Goal: Register for event/course: Register for event/course

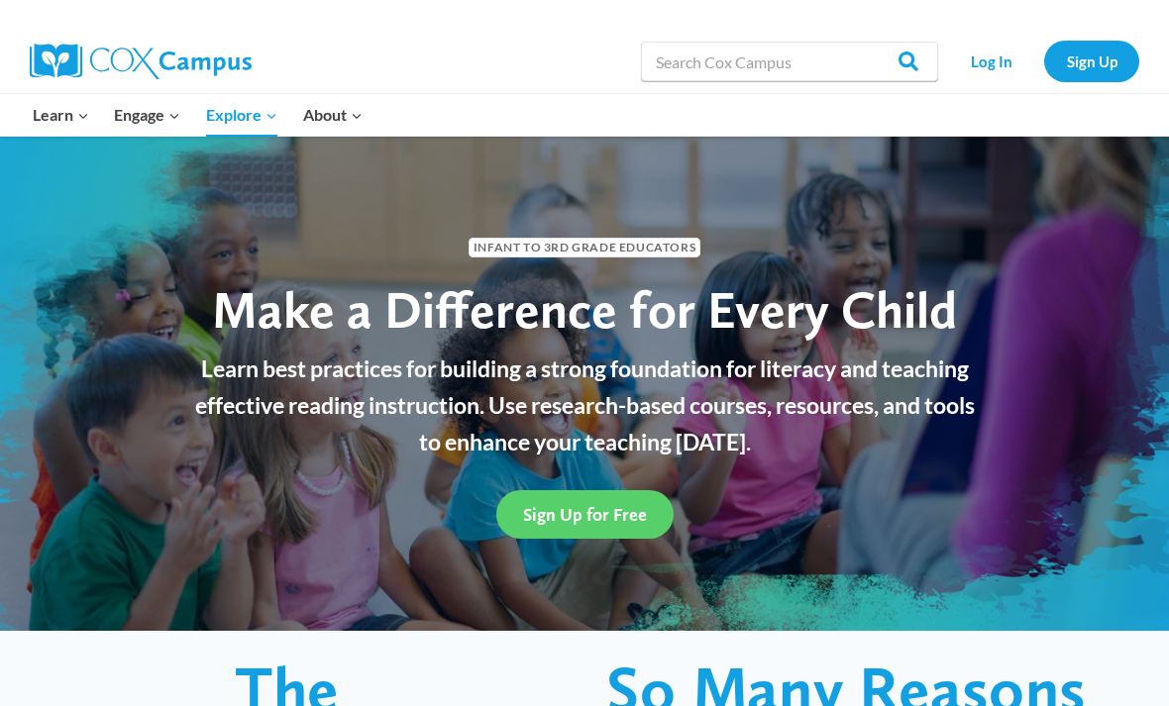
click at [685, 2] on div at bounding box center [861, 15] width 555 height 30
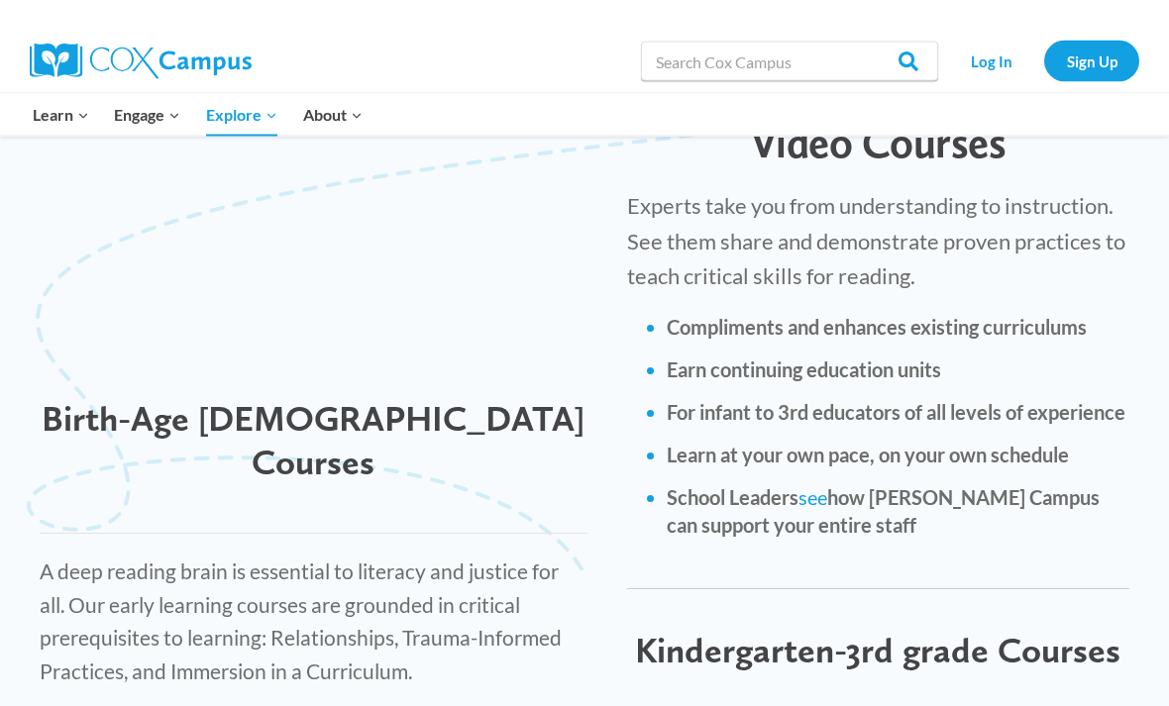
scroll to position [2577, 0]
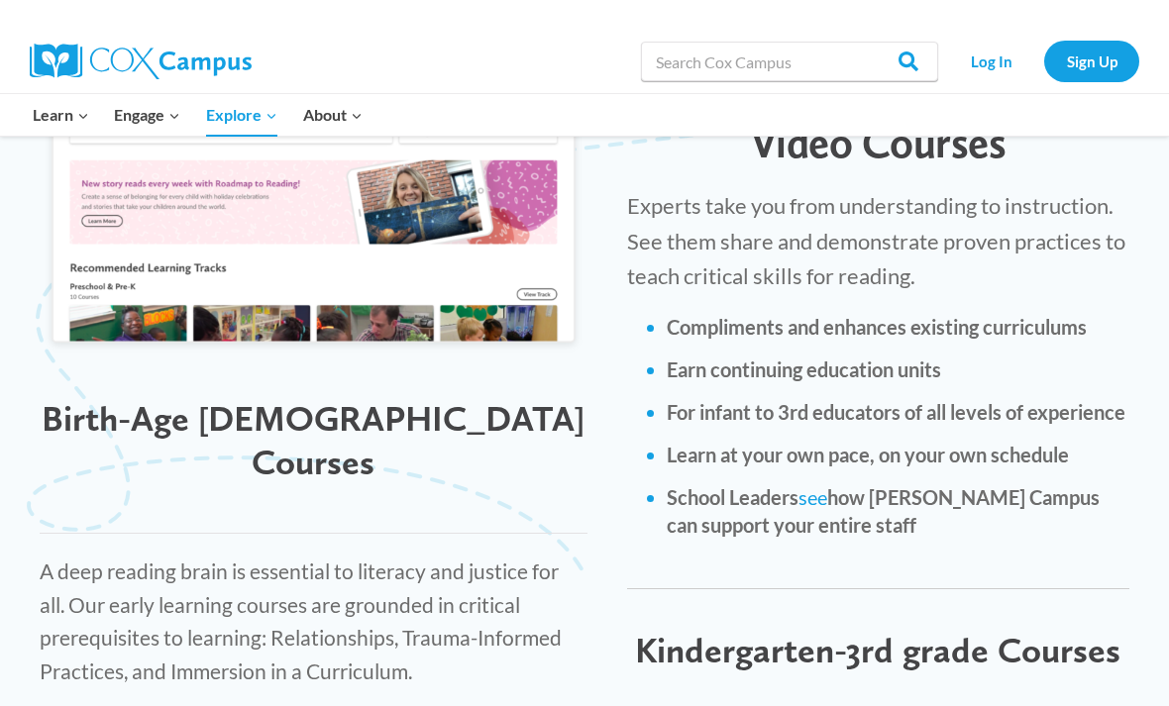
click at [246, 142] on img at bounding box center [314, 162] width 548 height 390
click at [1029, 483] on li "School Leaders see how Cox Campus can support your entire staff" at bounding box center [898, 510] width 463 height 55
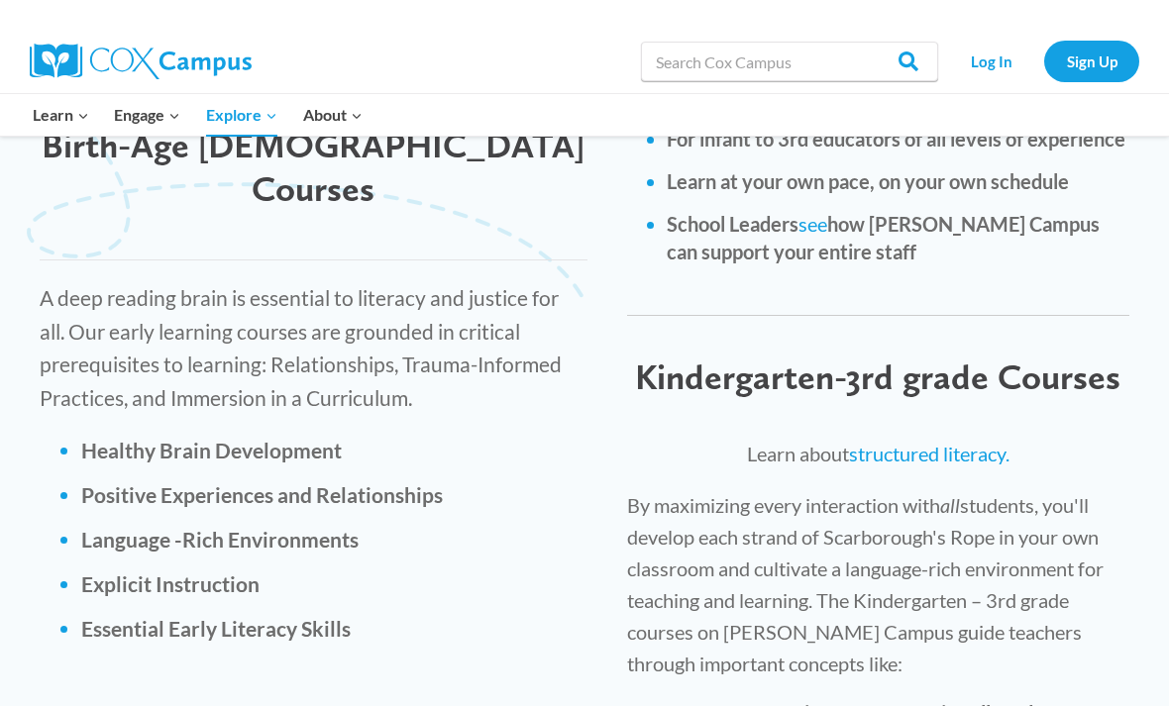
scroll to position [2854, 0]
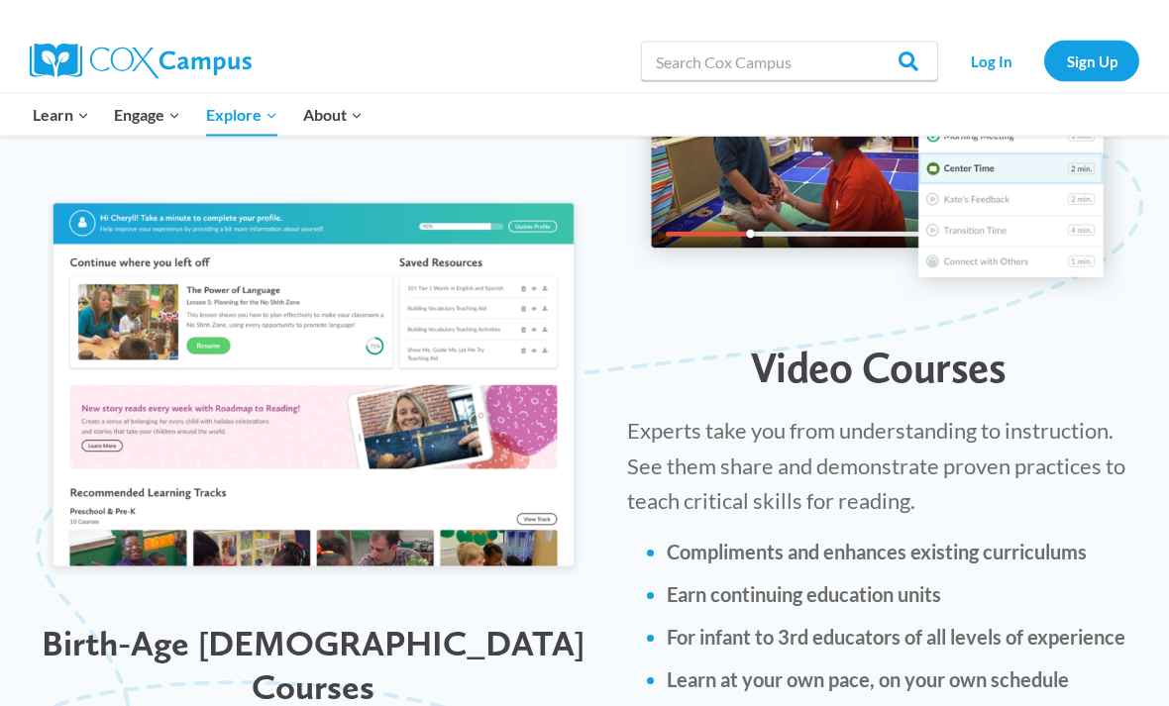
scroll to position [2377, 0]
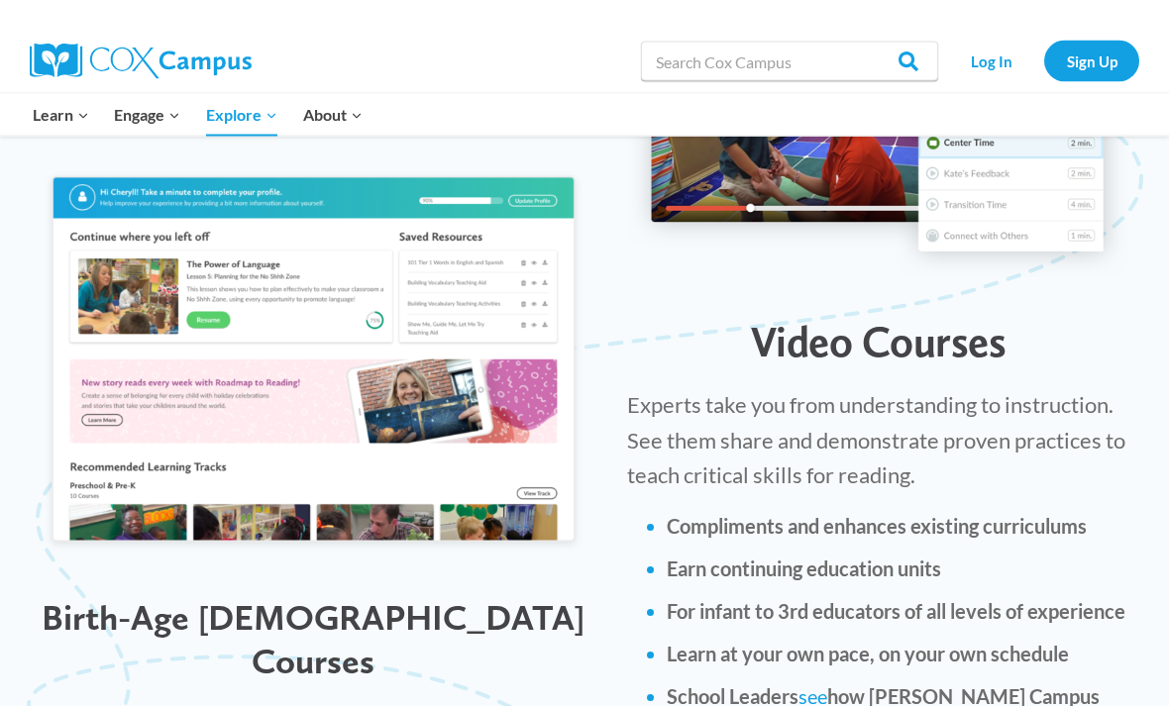
click at [814, 685] on link "see" at bounding box center [812, 697] width 29 height 24
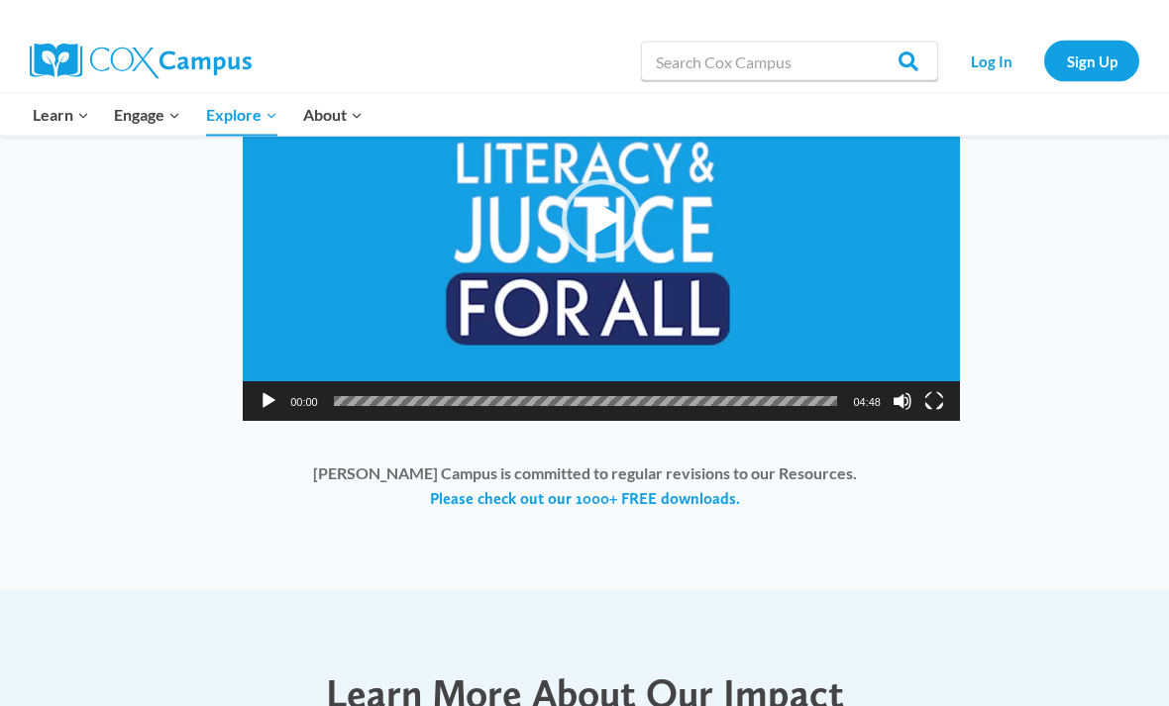
scroll to position [1612, 0]
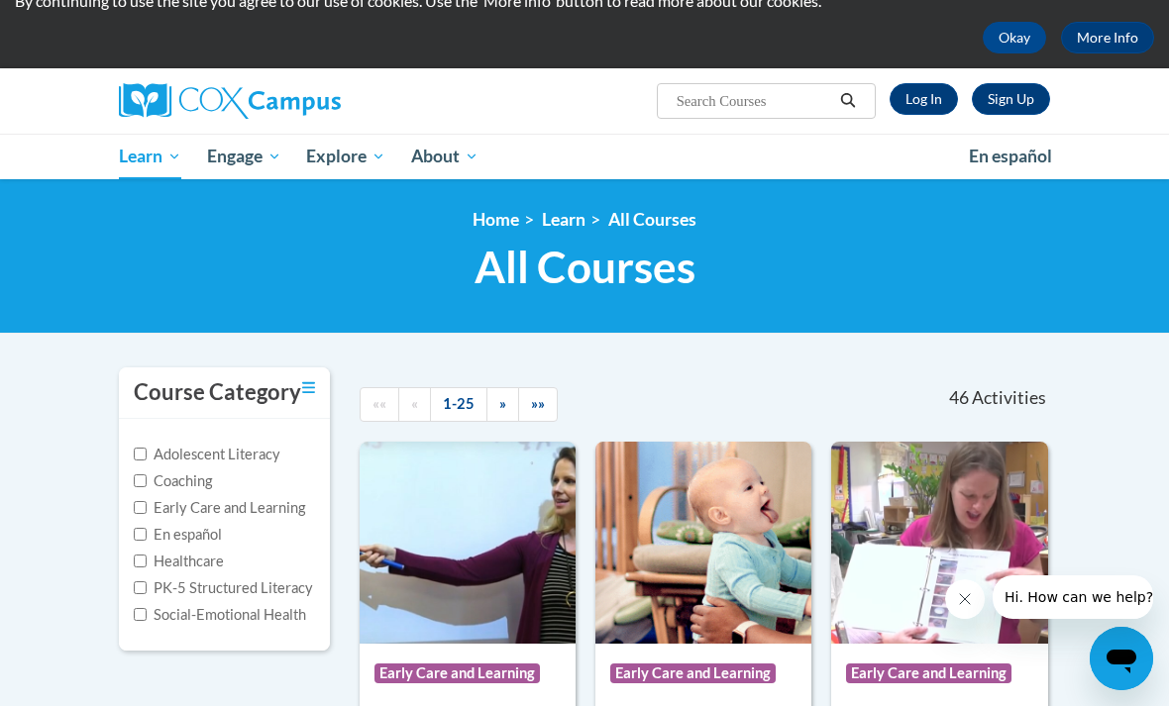
scroll to position [81, 0]
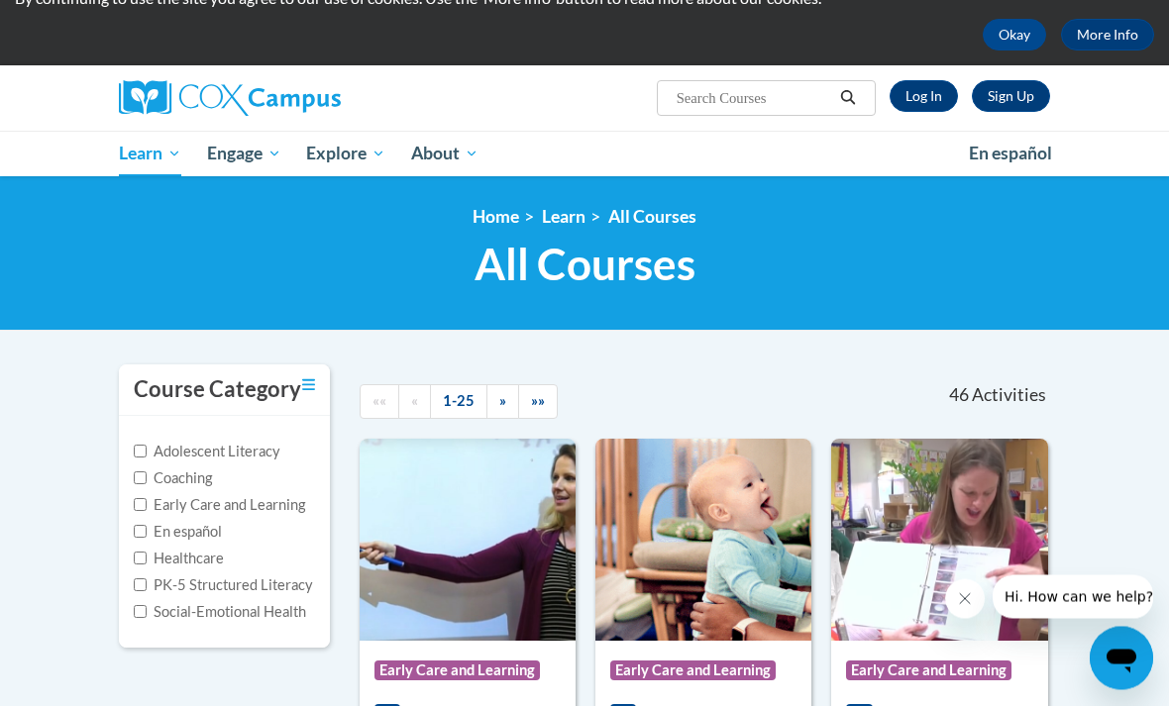
click at [276, 513] on label "Early Care and Learning" at bounding box center [219, 506] width 171 height 22
click at [147, 512] on input "Early Care and Learning" at bounding box center [140, 505] width 13 height 13
checkbox input "true"
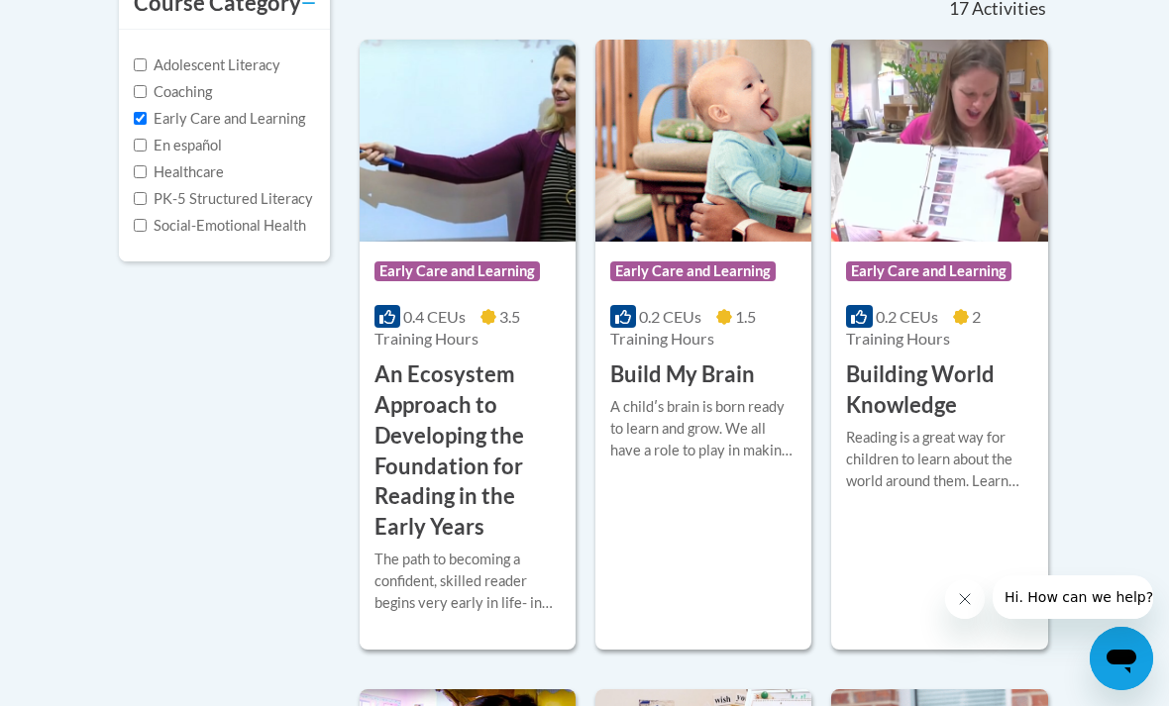
scroll to position [466, 0]
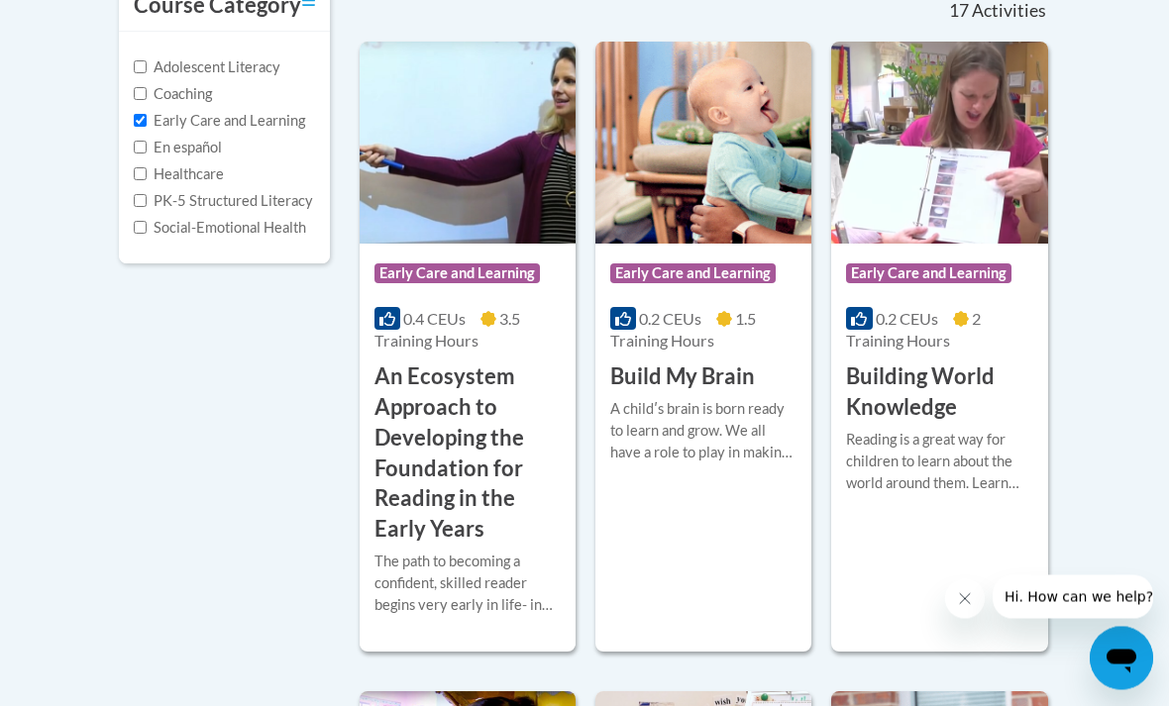
click at [726, 168] on img at bounding box center [703, 144] width 216 height 202
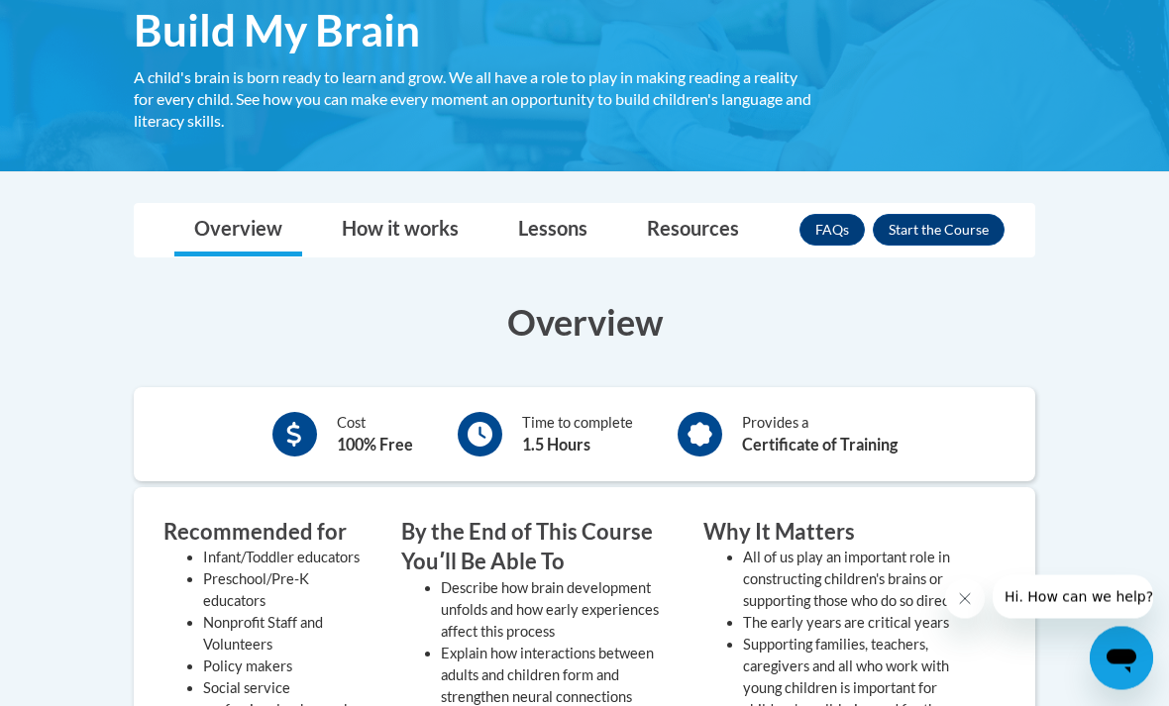
scroll to position [340, 0]
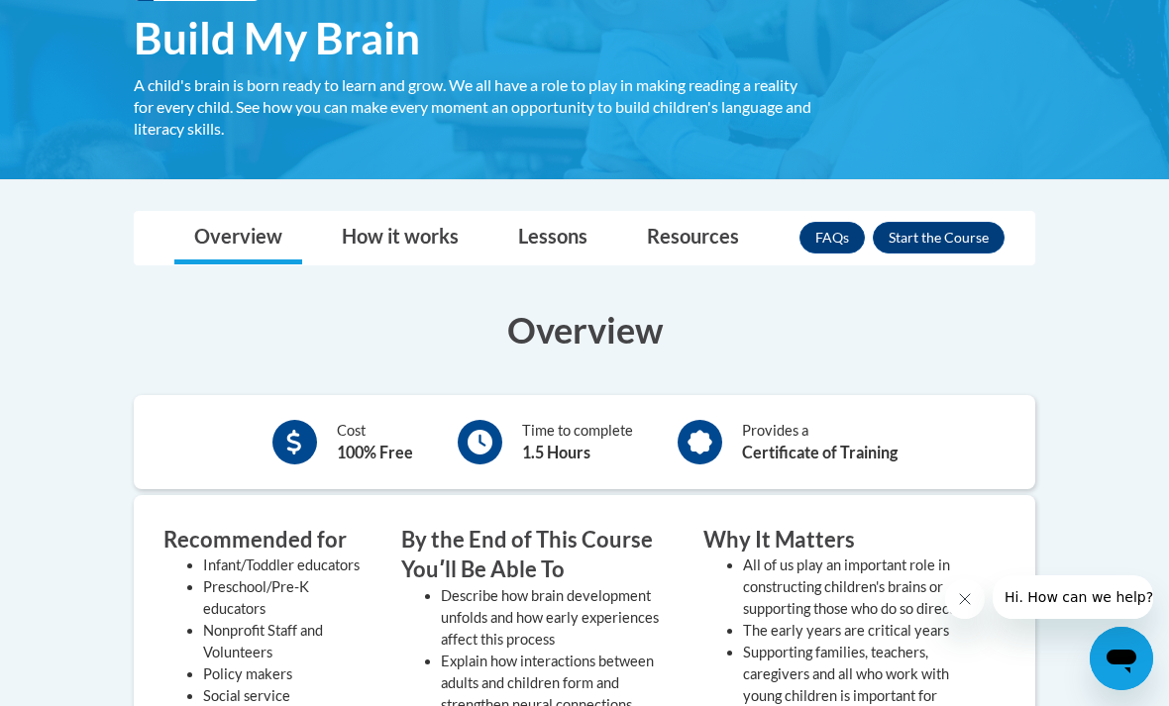
click at [607, 332] on h3 "Overview" at bounding box center [584, 330] width 901 height 50
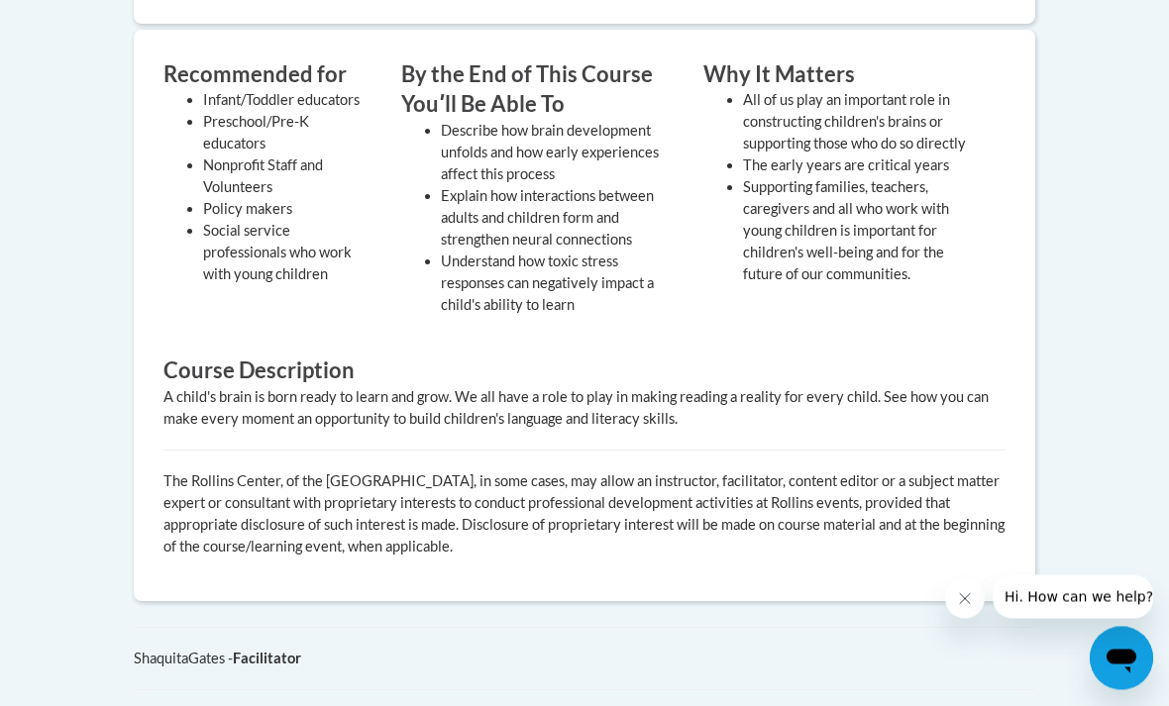
scroll to position [805, 0]
click at [799, 356] on h3 "Course Description" at bounding box center [584, 371] width 842 height 31
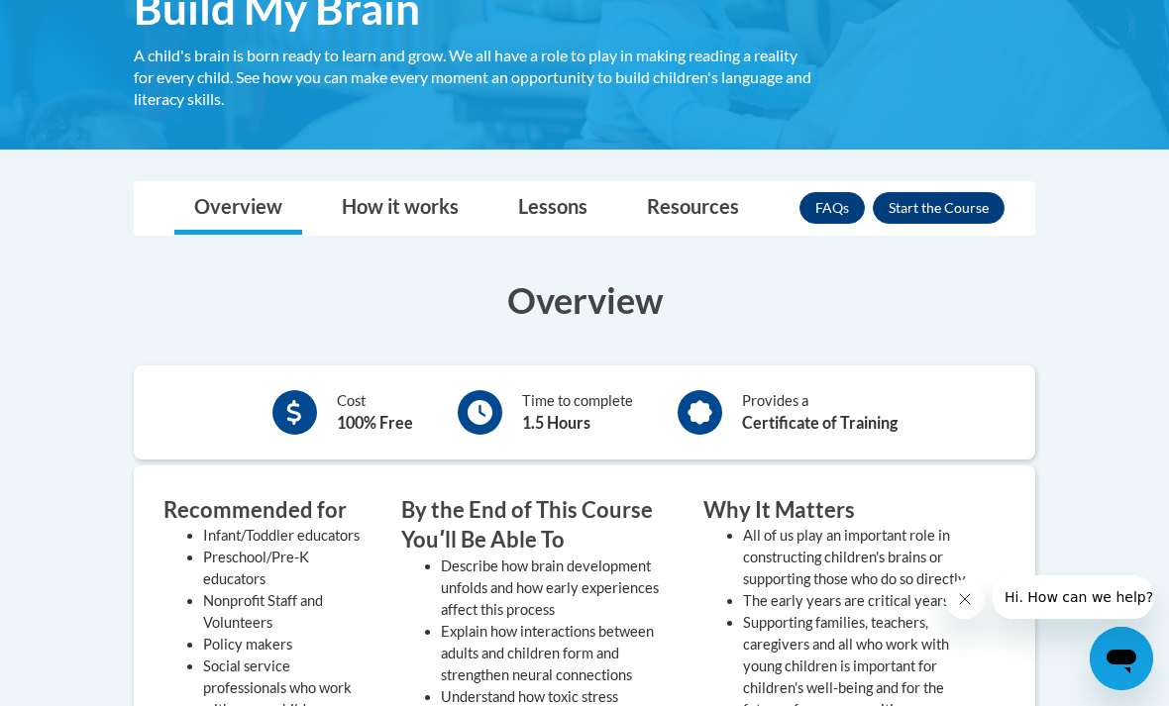
scroll to position [368, 0]
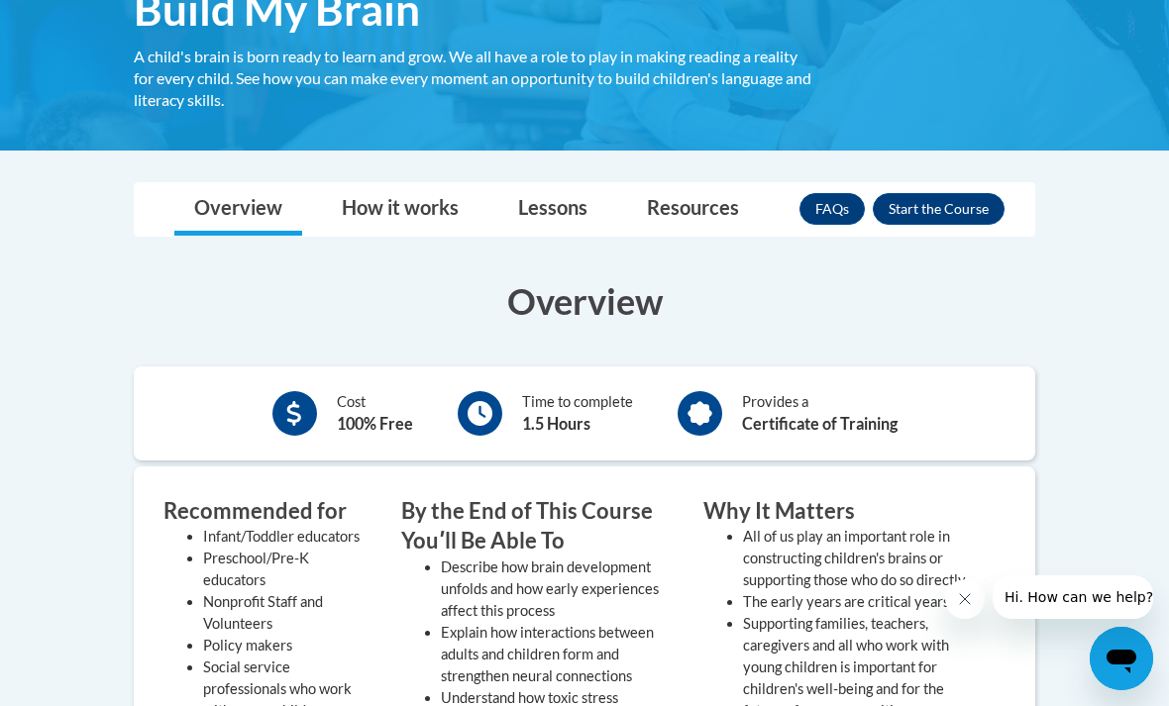
click at [973, 211] on button "Enroll" at bounding box center [939, 209] width 132 height 32
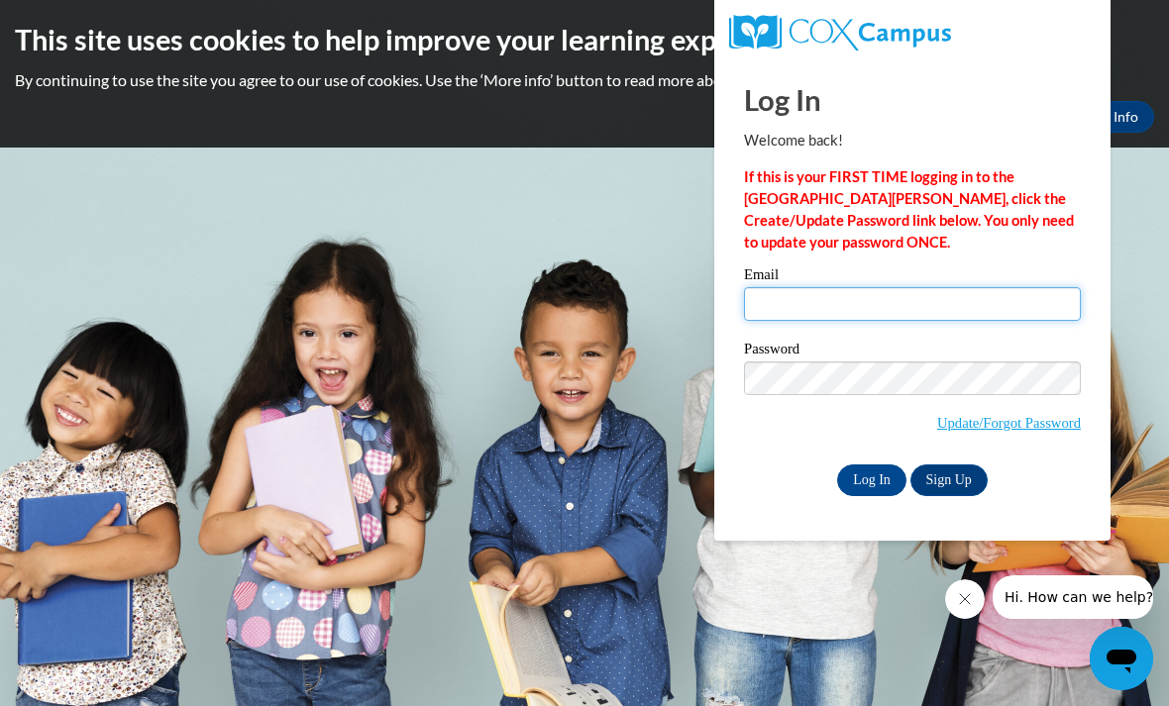
click at [1030, 318] on input "Email" at bounding box center [912, 304] width 337 height 34
type input "kamberson"
click at [1030, 427] on link "Update/Forgot Password" at bounding box center [1009, 423] width 144 height 16
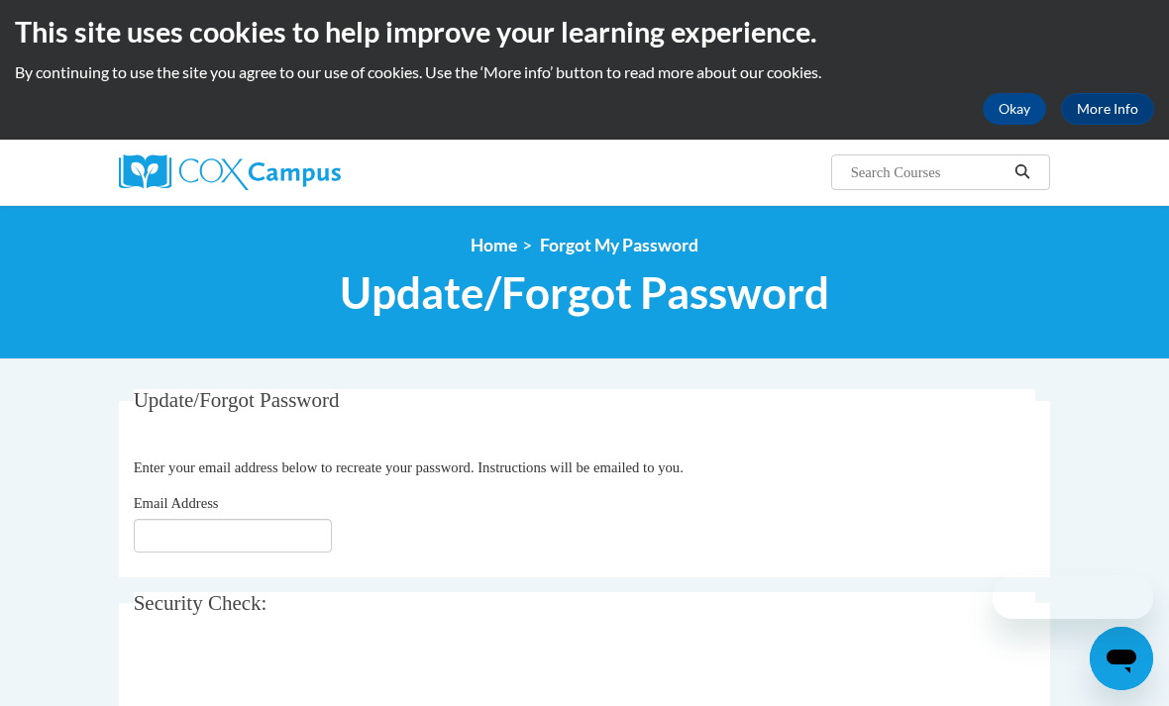
scroll to position [20, 0]
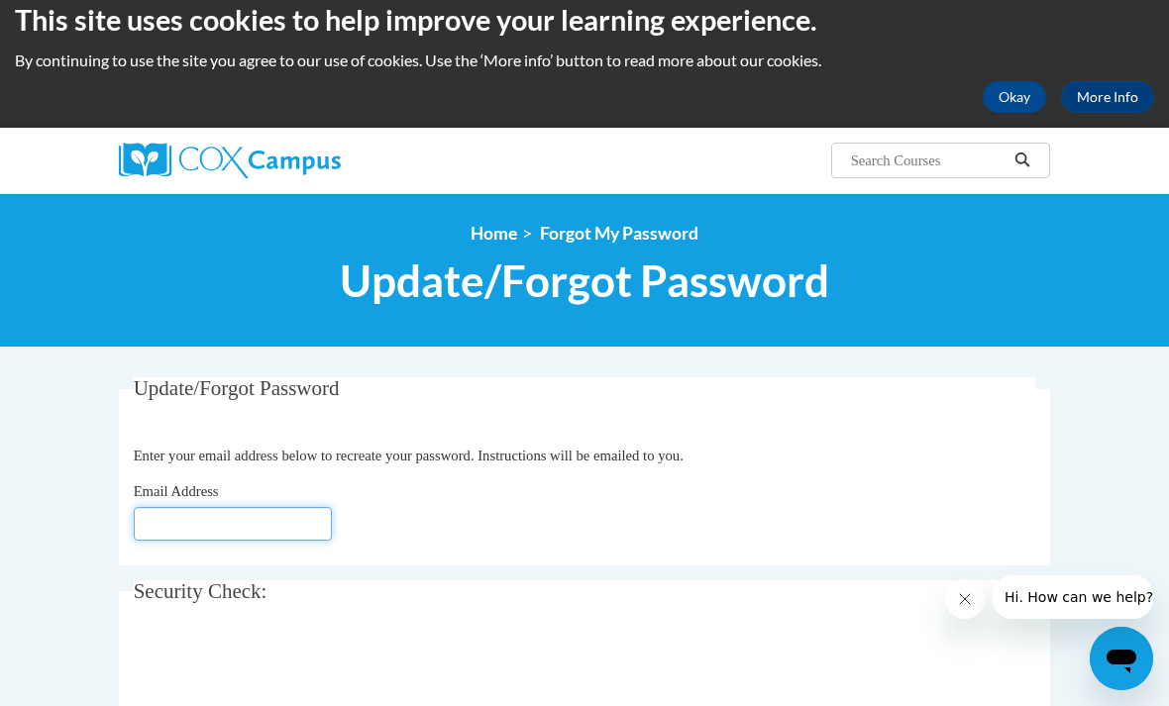
click at [295, 518] on input "Email Address" at bounding box center [233, 524] width 198 height 34
type input "Kate.amberson@cor.org"
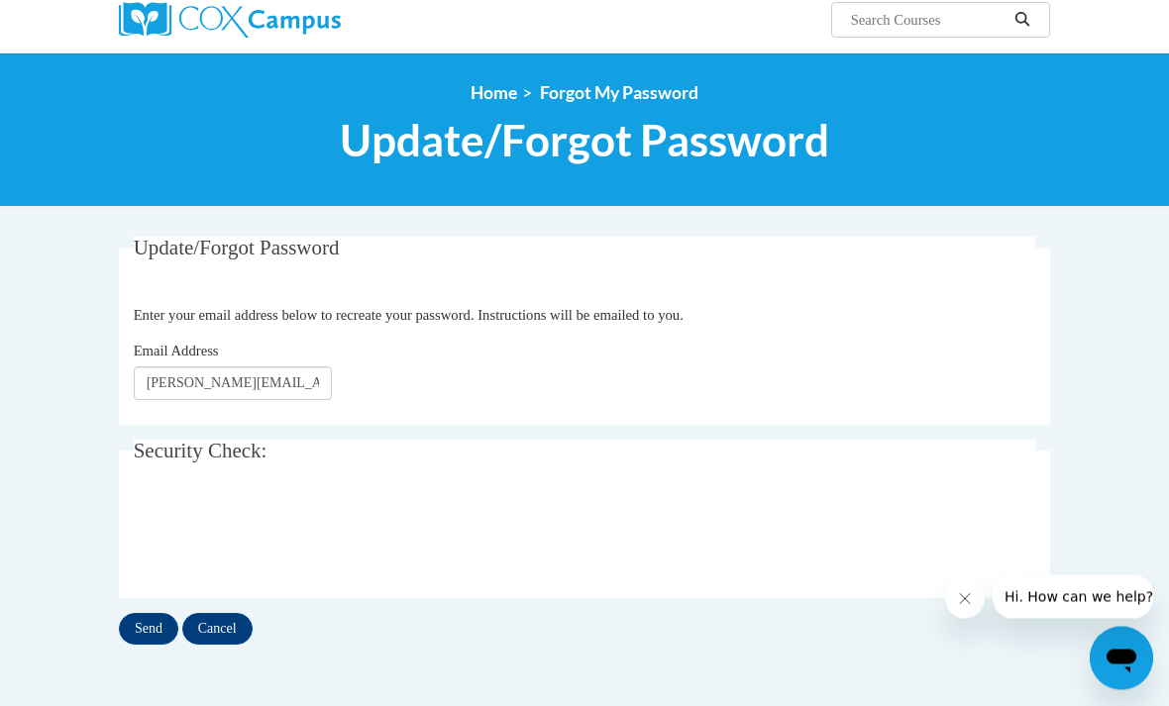
scroll to position [160, 0]
click at [151, 637] on input "Send" at bounding box center [148, 629] width 59 height 32
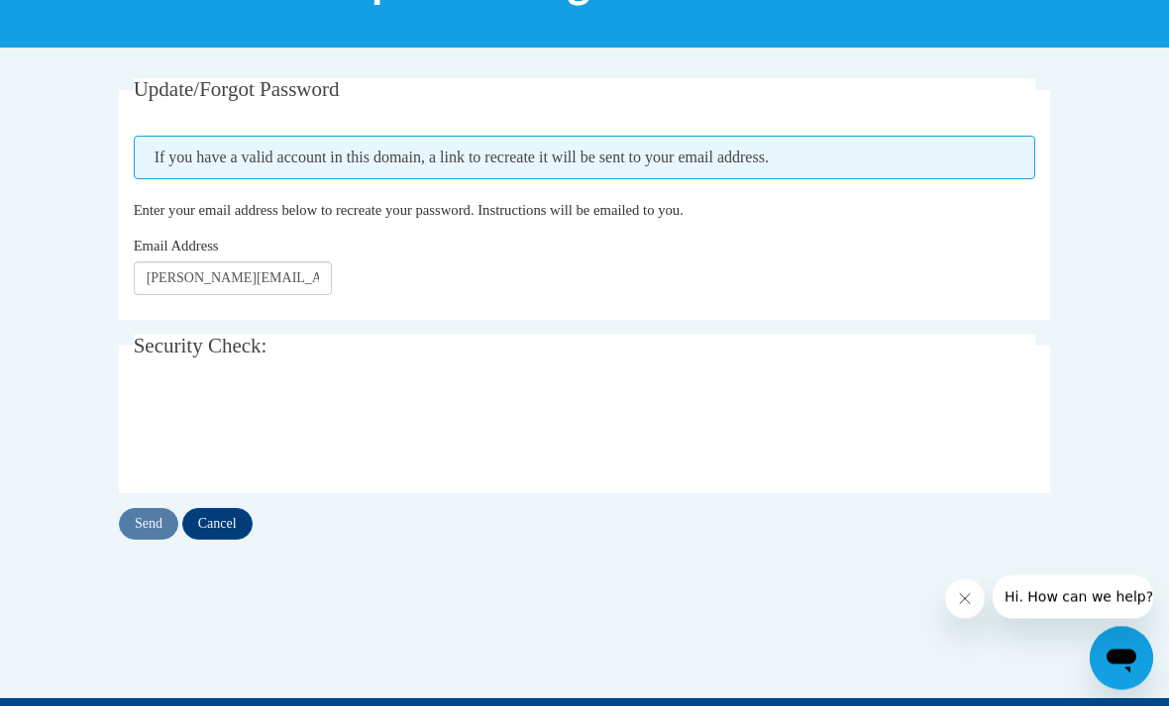
scroll to position [319, 0]
click at [217, 520] on input "Cancel" at bounding box center [217, 524] width 70 height 32
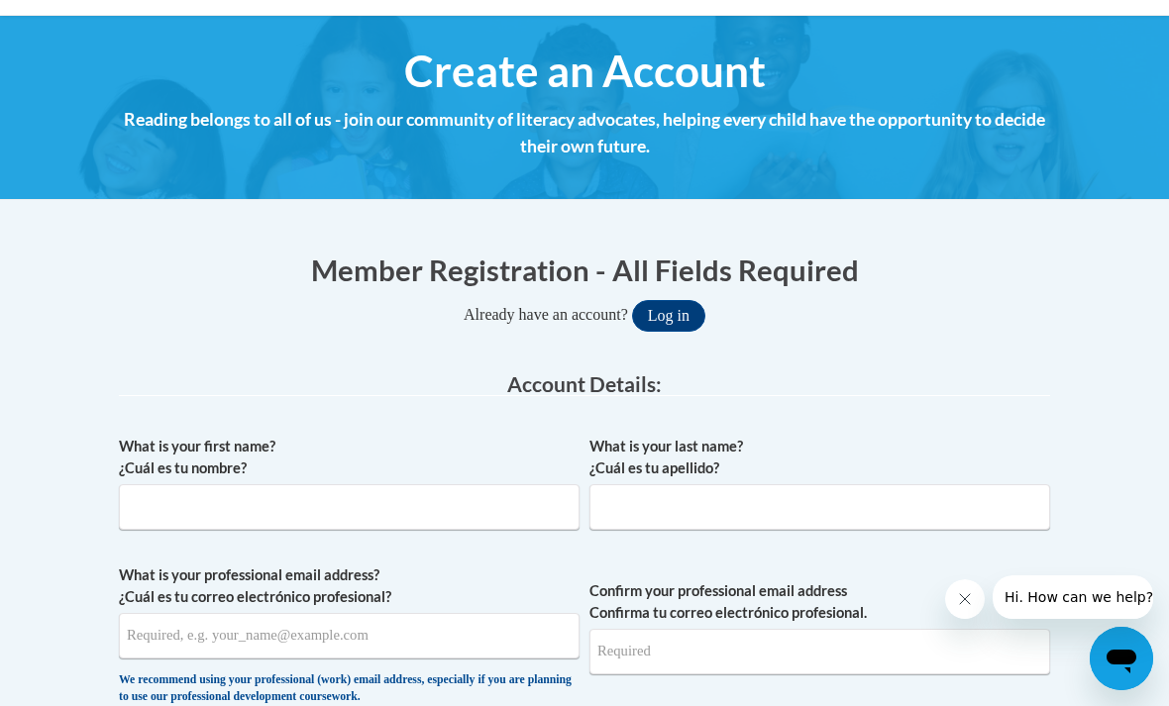
scroll to position [208, 0]
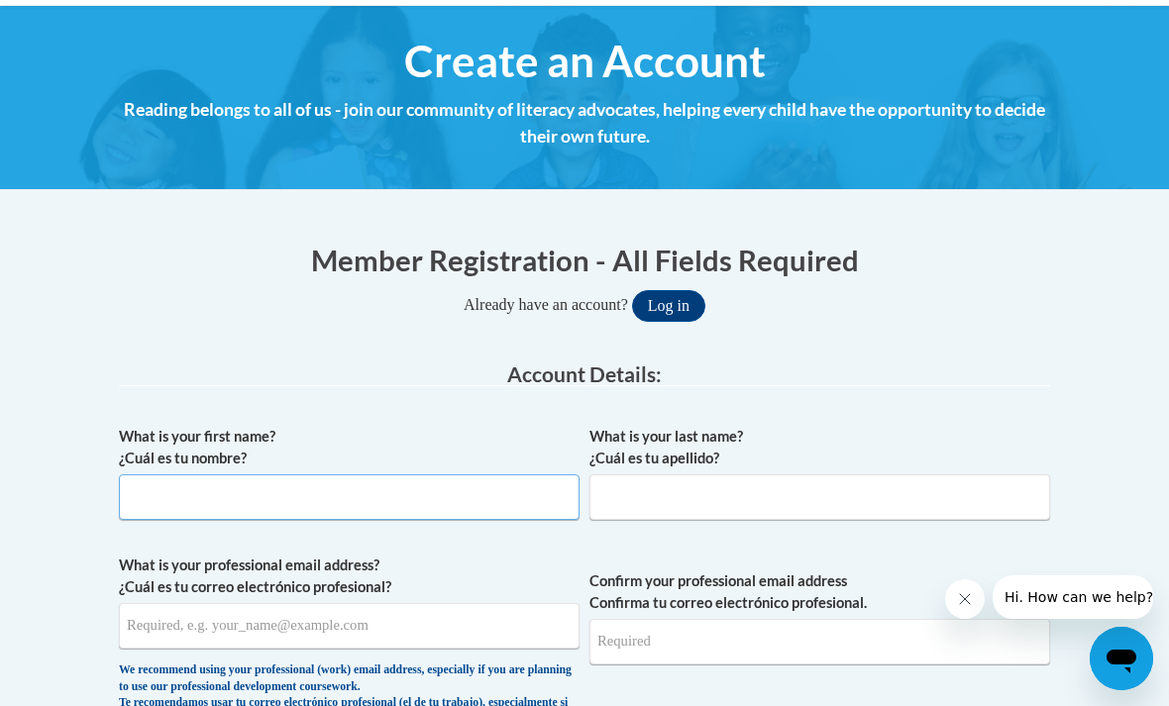
click at [184, 493] on input "What is your first name? ¿Cuál es tu nombre?" at bounding box center [349, 497] width 461 height 46
type input "Kate"
click at [953, 493] on input "What is your last name? ¿Cuál es tu apellido?" at bounding box center [819, 497] width 461 height 46
type input "Amberson"
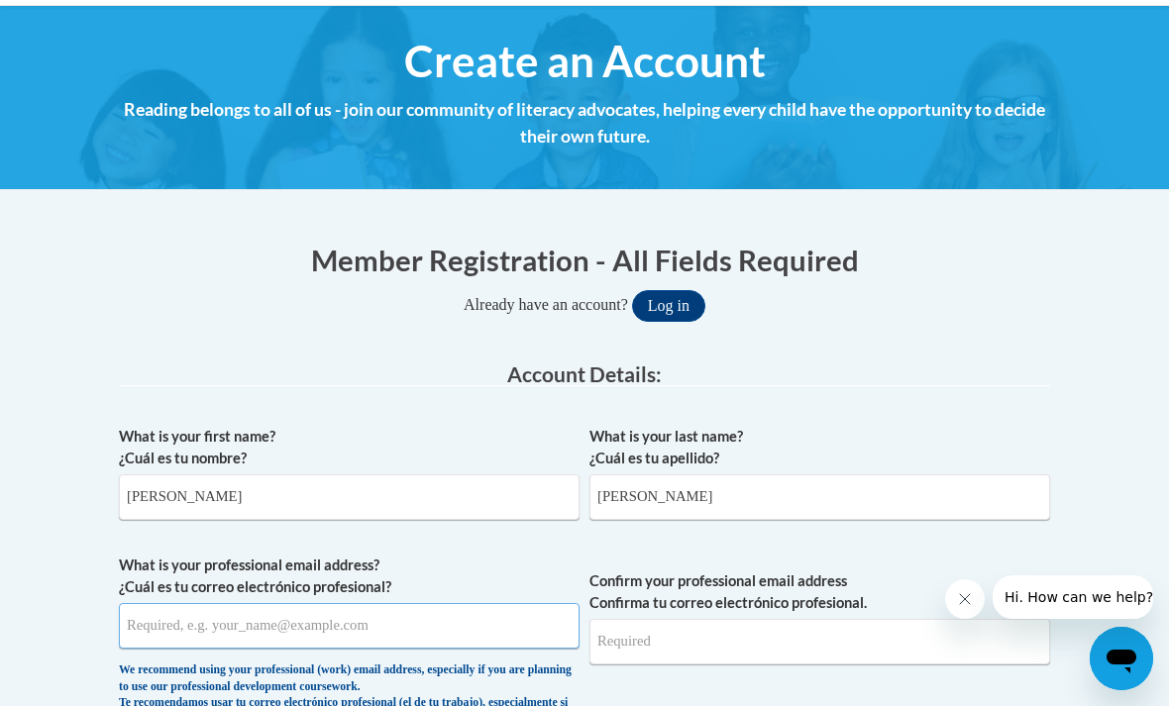
click at [466, 630] on input "What is your professional email address? ¿Cuál es tu correo electrónico profesi…" at bounding box center [349, 626] width 461 height 46
type input "kate.amberson@cor.org"
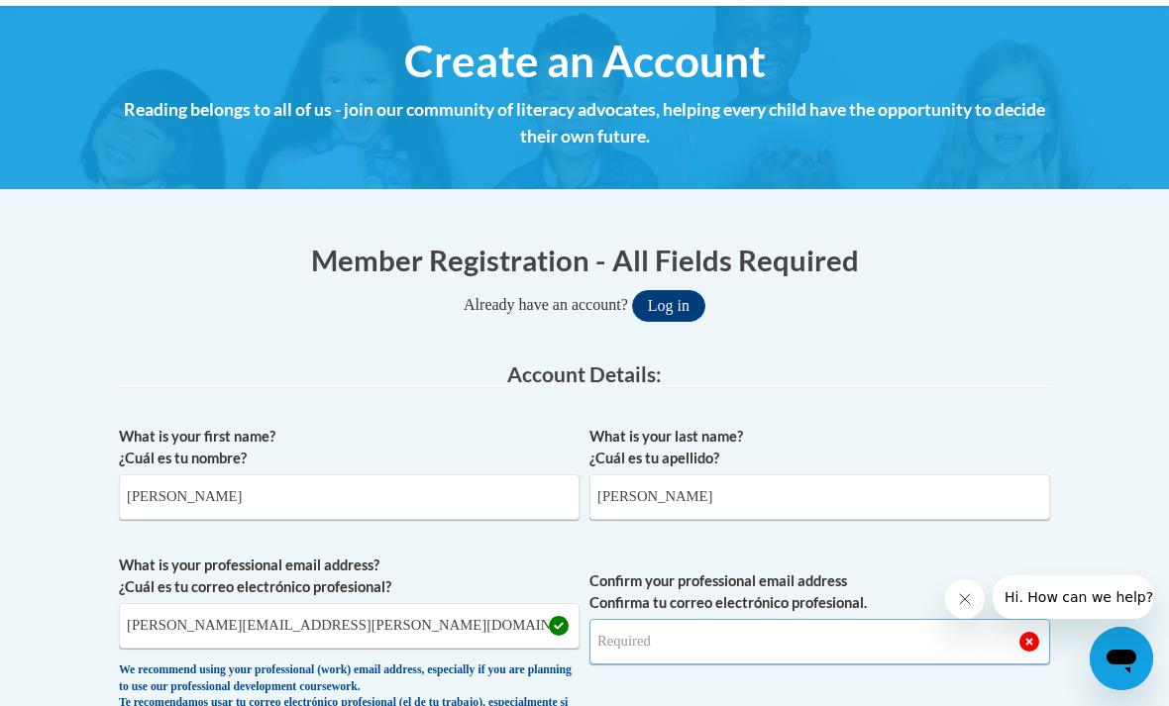
click at [931, 625] on input "Confirm your professional email address Confirma tu correo electrónico profesio…" at bounding box center [819, 642] width 461 height 46
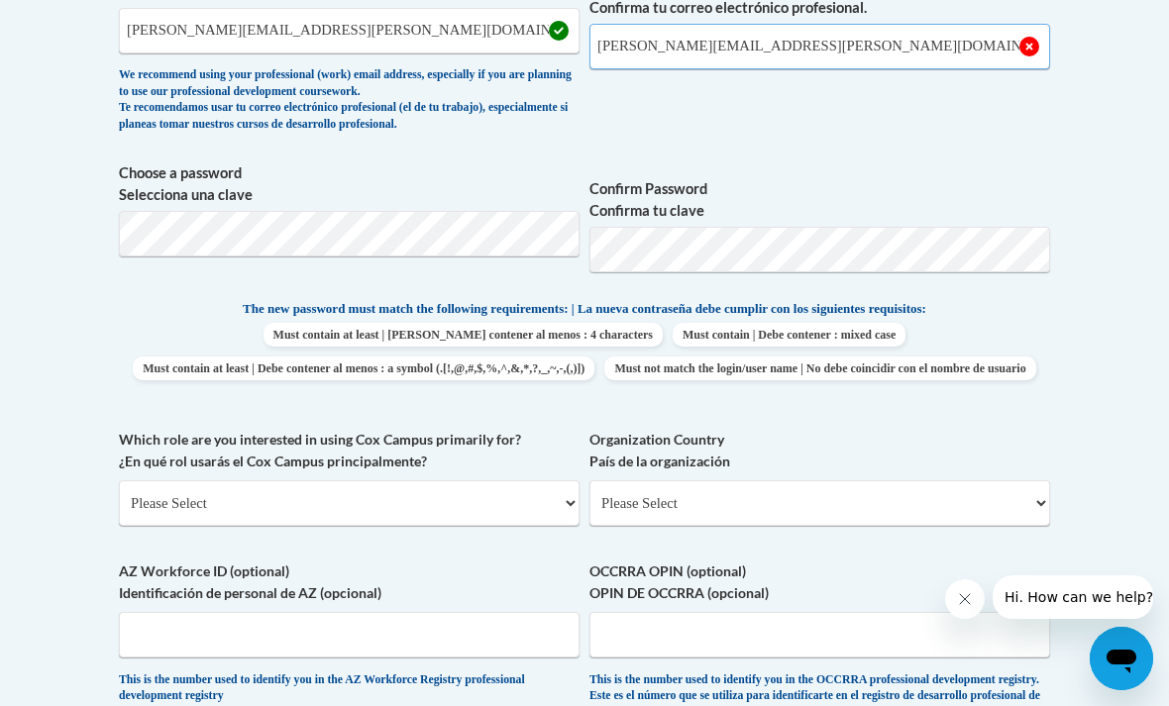
scroll to position [799, 0]
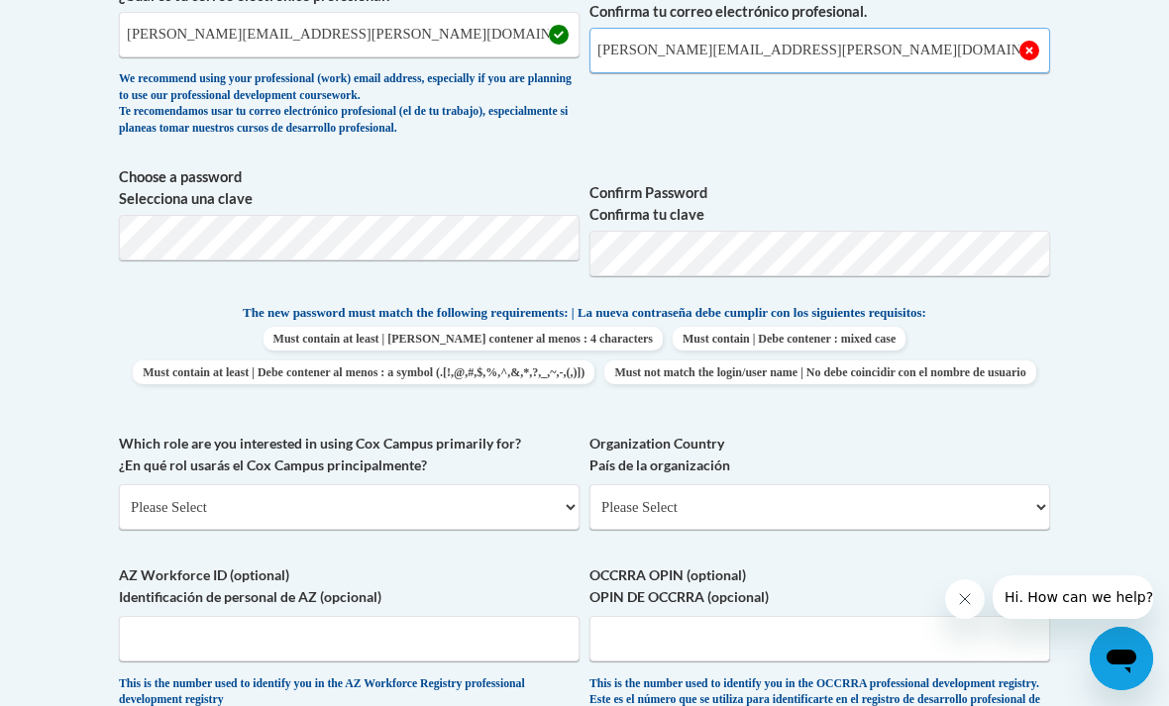
type input "kate.amberson@cor.org"
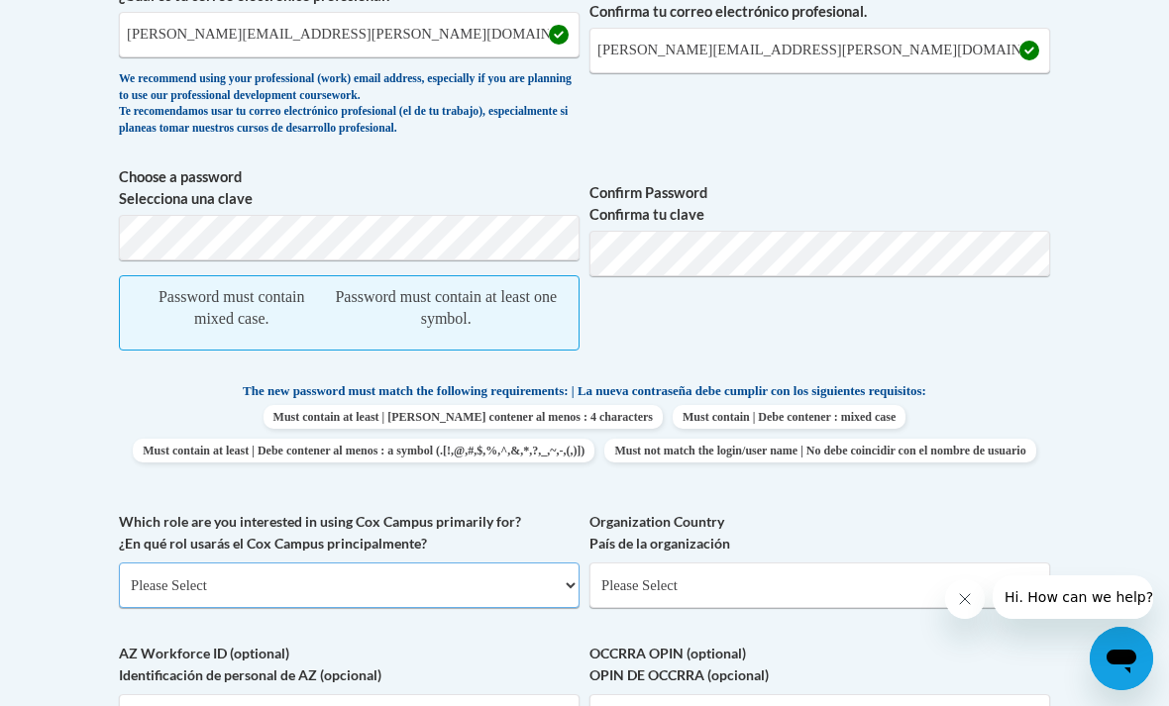
click at [141, 591] on select "Please Select College/University | Colegio/Universidad Community/Nonprofit Part…" at bounding box center [349, 586] width 461 height 46
select select "fbf2d438-af2f-41f8-98f1-81c410e29de3"
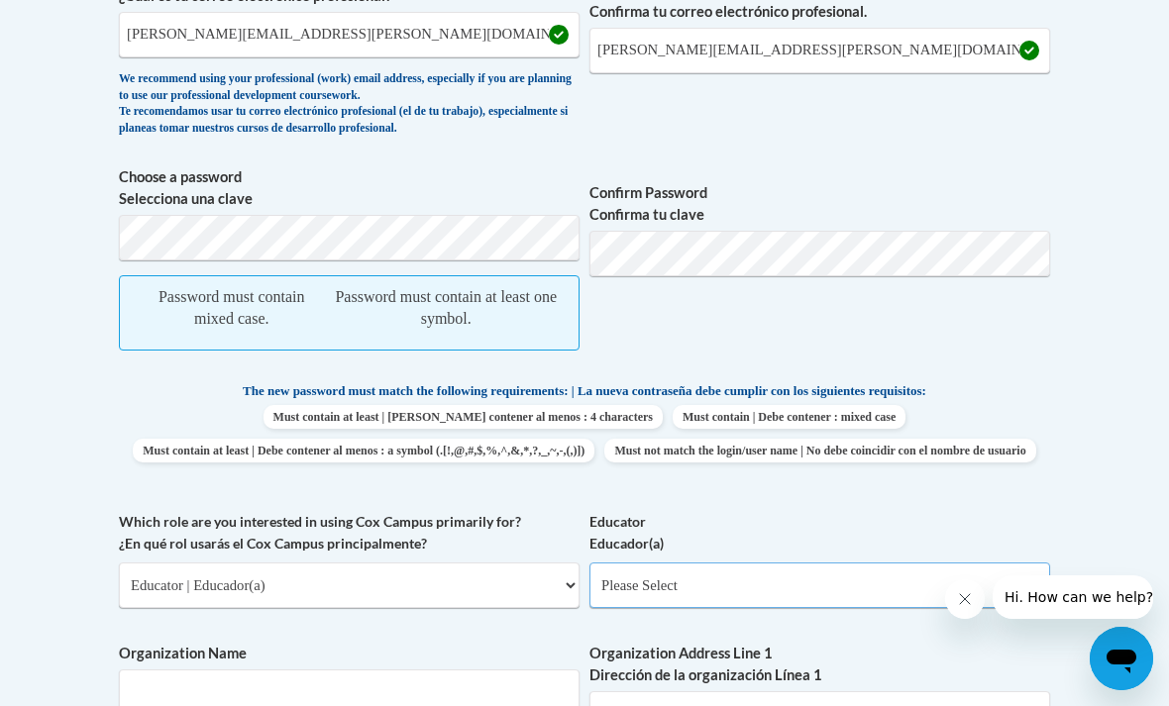
click at [947, 563] on select "Please Select Early Learning/Daycare Teacher/Family Home Care Provider | Maestr…" at bounding box center [819, 586] width 461 height 46
select select "5e2af403-4f2c-4e49-a02f-103e55d7b75b"
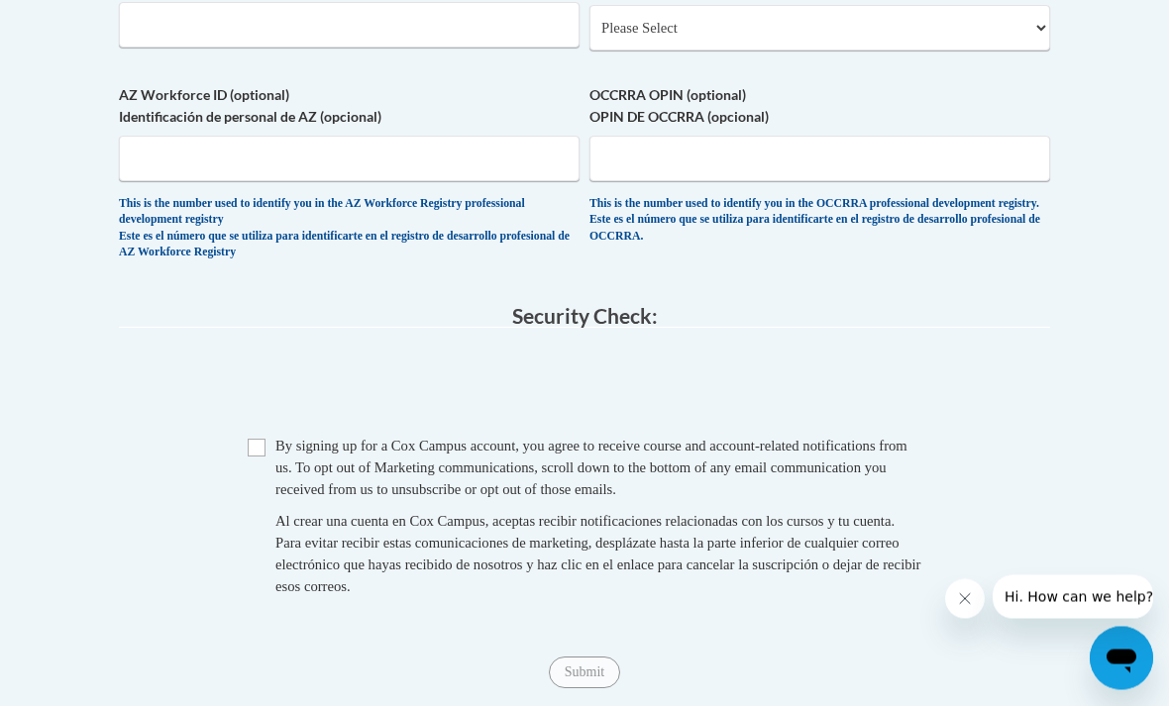
scroll to position [1705, 0]
click at [263, 452] on span "Checkbox By signing up for a Cox Campus account, you agree to receive course an…" at bounding box center [584, 524] width 673 height 182
click at [260, 437] on input "Checkbox" at bounding box center [257, 446] width 18 height 18
checkbox input "true"
click at [555, 661] on span "Submit" at bounding box center [584, 669] width 71 height 16
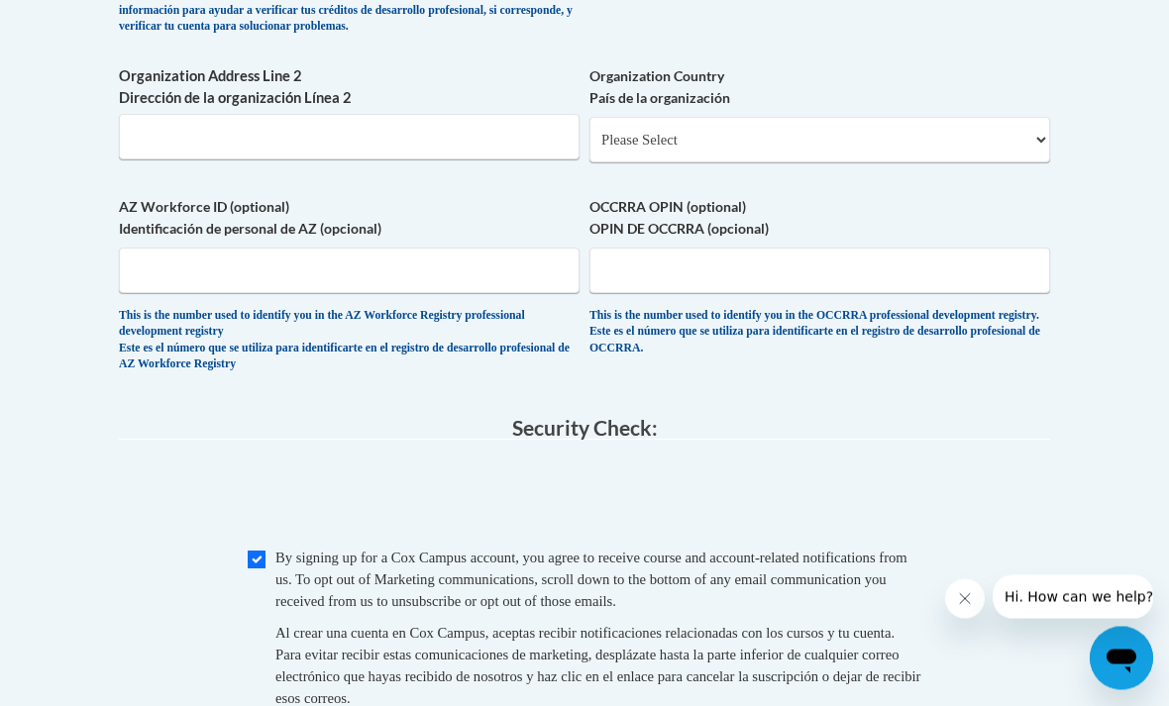
scroll to position [1505, 5]
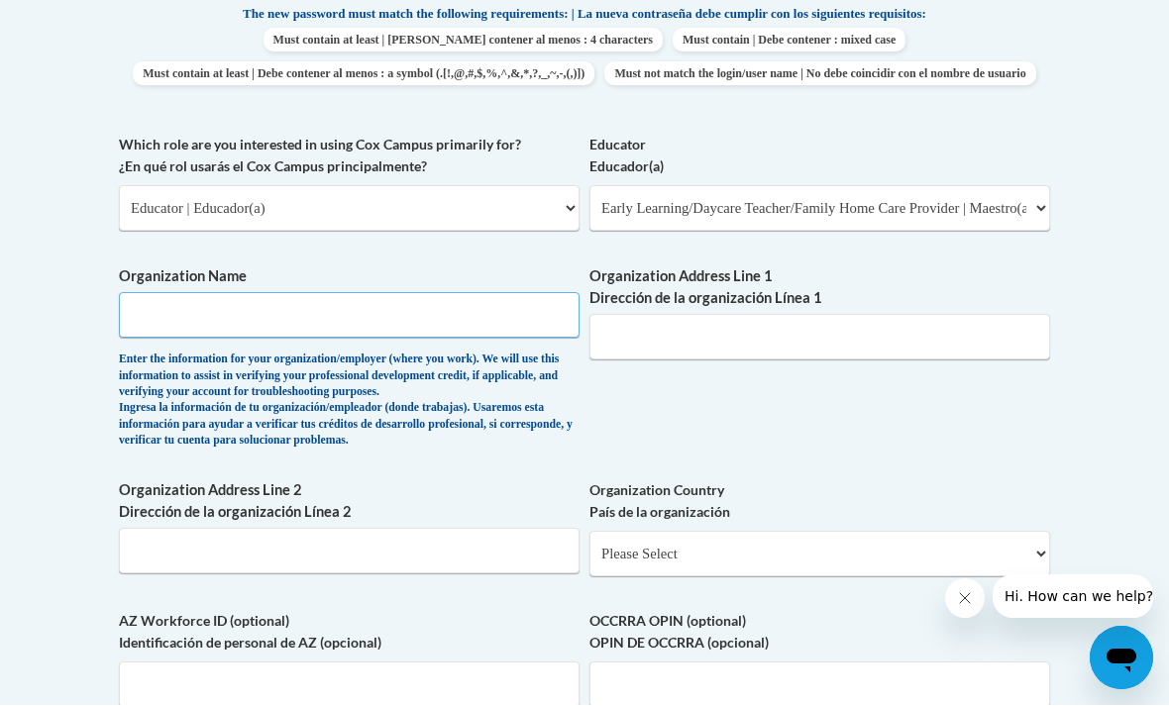
click at [176, 321] on input "Organization Name" at bounding box center [349, 316] width 461 height 46
type input "Church of Ressurection"
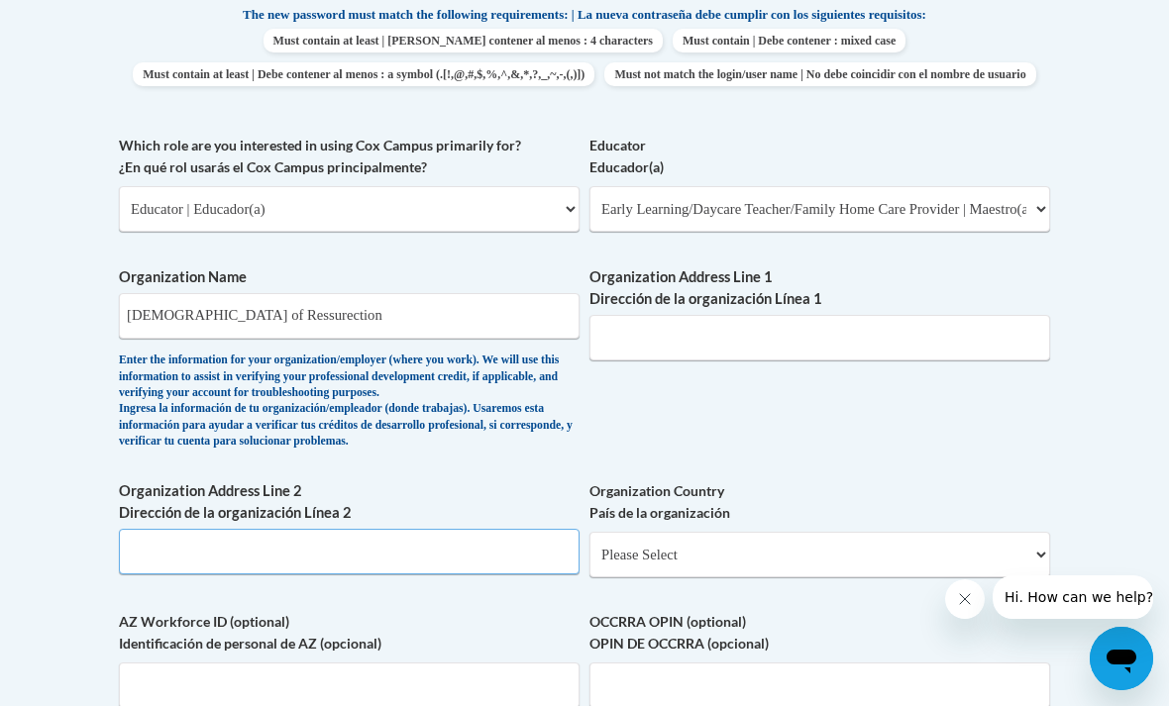
click at [278, 533] on input "Organization Address Line 2 Dirección de la organización Línea 2" at bounding box center [349, 552] width 461 height 46
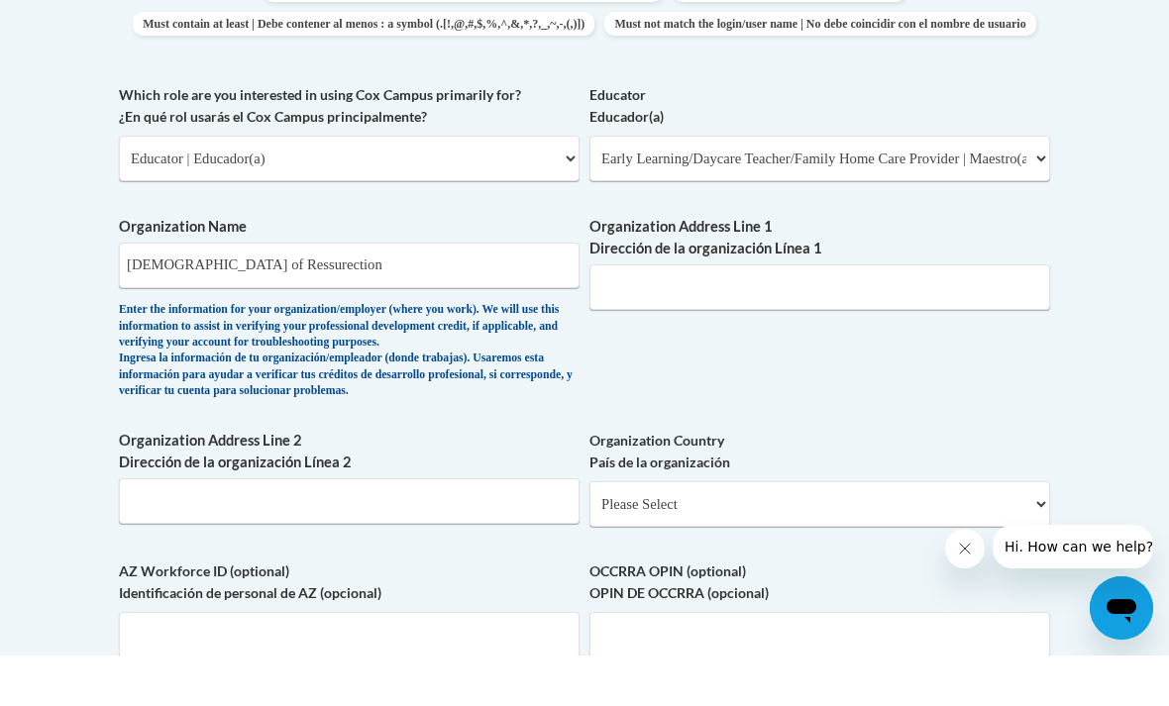
click at [971, 480] on label "Organization Country País de la organización" at bounding box center [819, 502] width 461 height 44
click at [971, 532] on select "Please Select United States | Estados Unidos Outside of the United States | Fue…" at bounding box center [819, 555] width 461 height 46
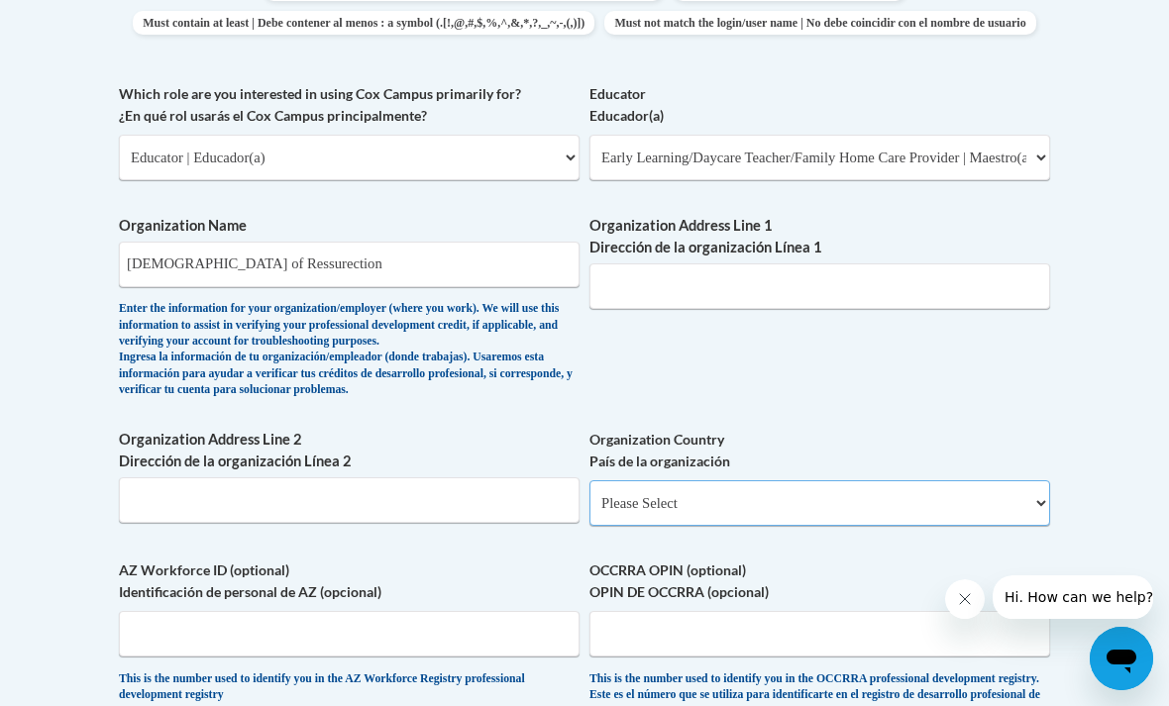
select select "ad49bcad-a171-4b2e-b99c-48b446064914"
select select
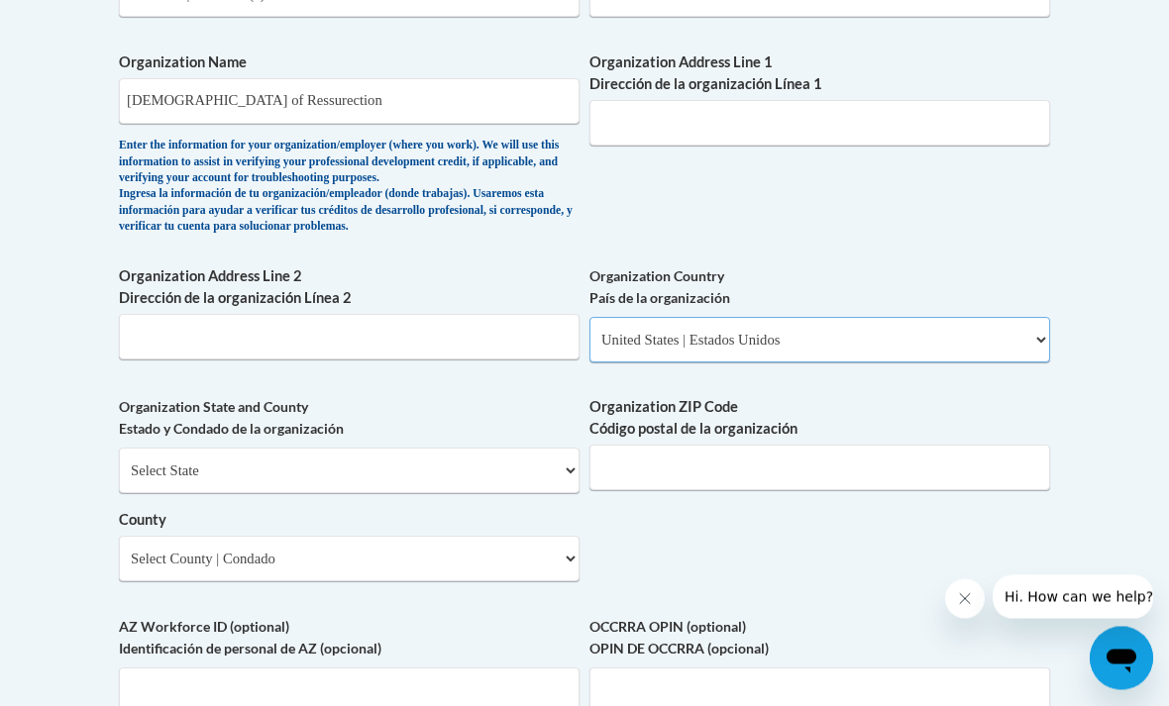
scroll to position [1436, 0]
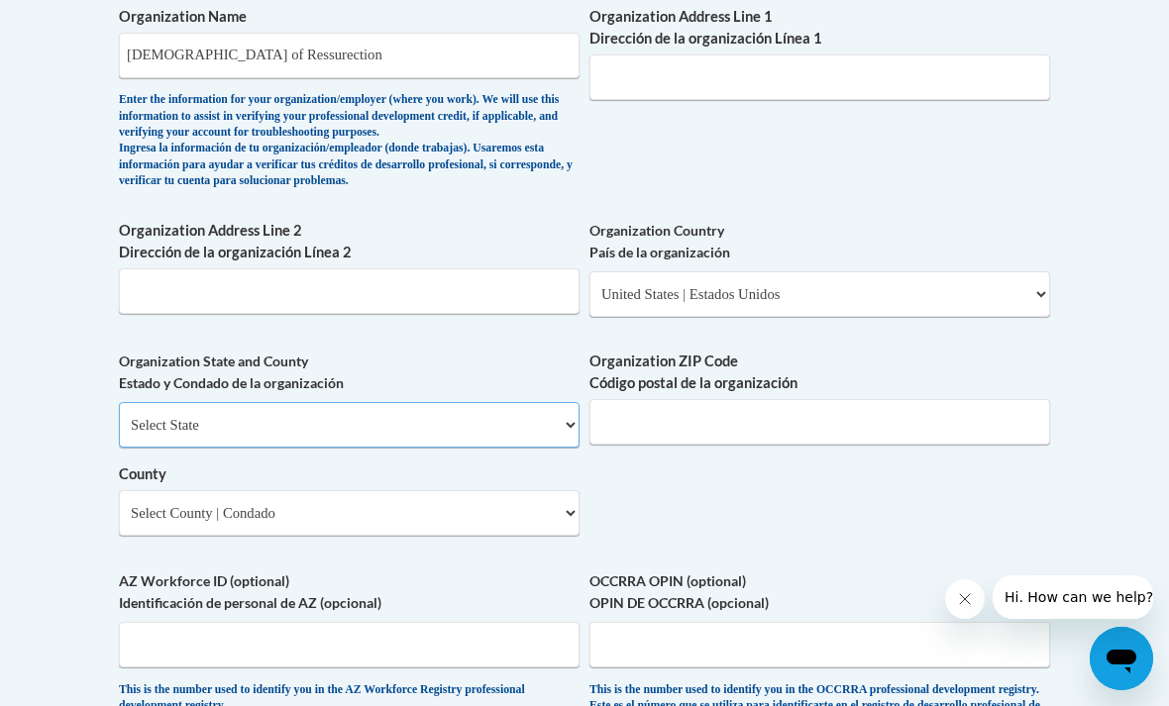
click at [150, 402] on select "Select State Alabama Alaska Arizona Arkansas California Colorado Connecticut De…" at bounding box center [349, 425] width 461 height 46
select select "Kansas"
click at [194, 490] on select "County" at bounding box center [349, 513] width 461 height 46
click at [222, 490] on select "Select County Allen Anderson Atchison Barber Barton Bourbon Brown Butler Chase …" at bounding box center [349, 513] width 461 height 46
select select "Johnson"
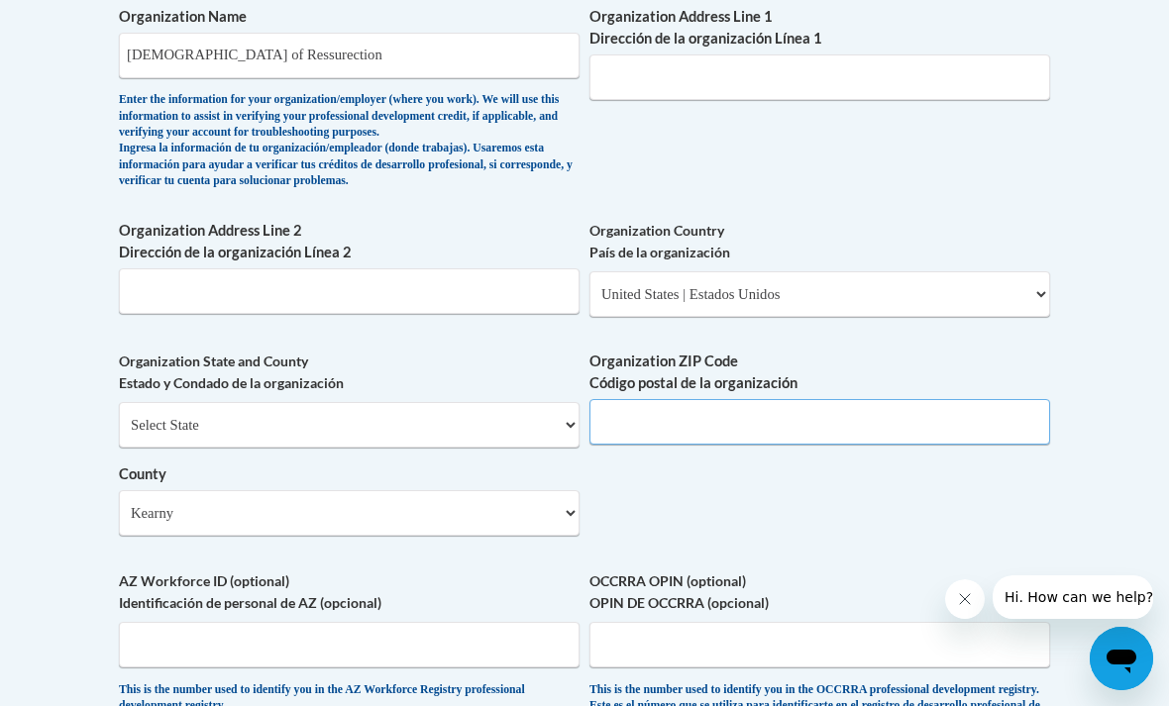
click at [944, 422] on input "Organization ZIP Code Código postal de la organización" at bounding box center [819, 422] width 461 height 46
click at [191, 280] on input "Organization Address Line 2 Dirección de la organización Línea 2" at bounding box center [349, 291] width 461 height 46
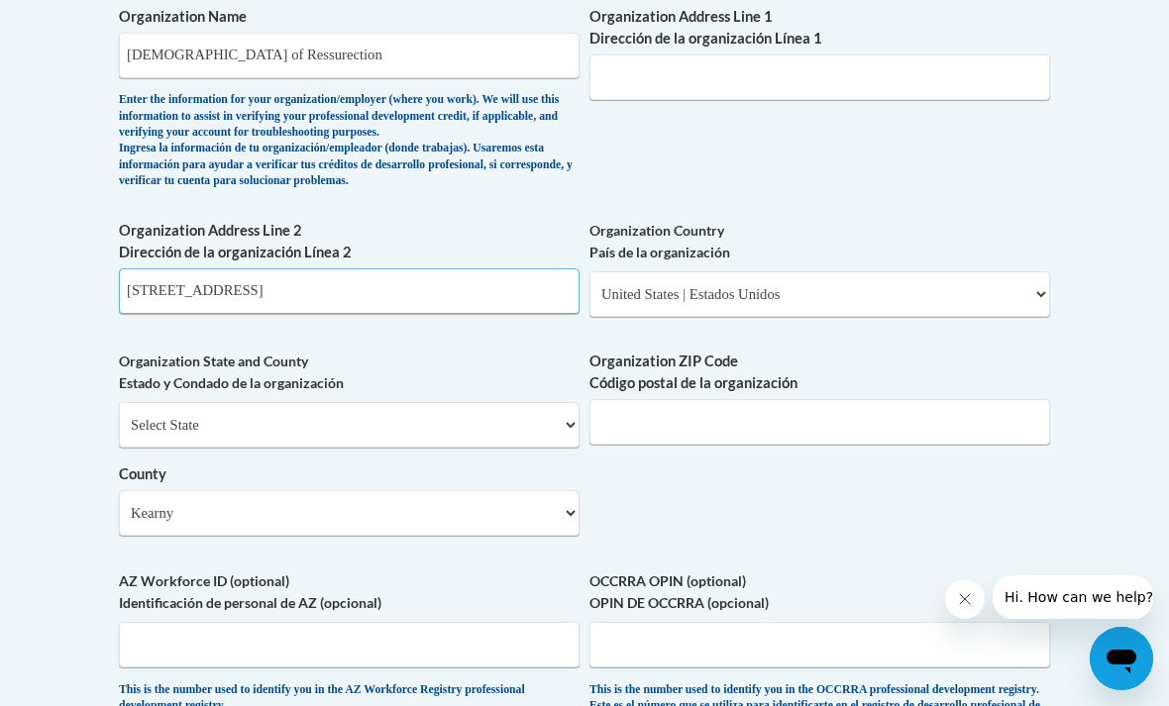
type input "8412W 95th St, Overland Park, KS"
click at [908, 422] on input "Organization ZIP Code Código postal de la organización" at bounding box center [819, 422] width 461 height 46
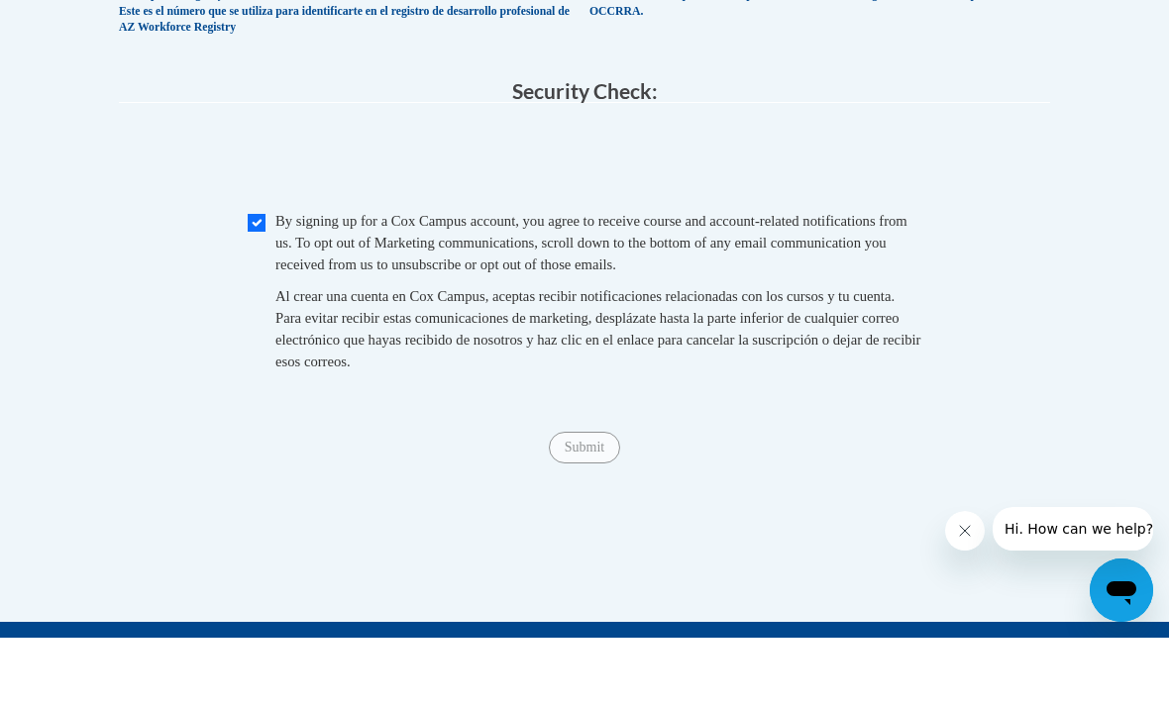
scroll to position [2110, 0]
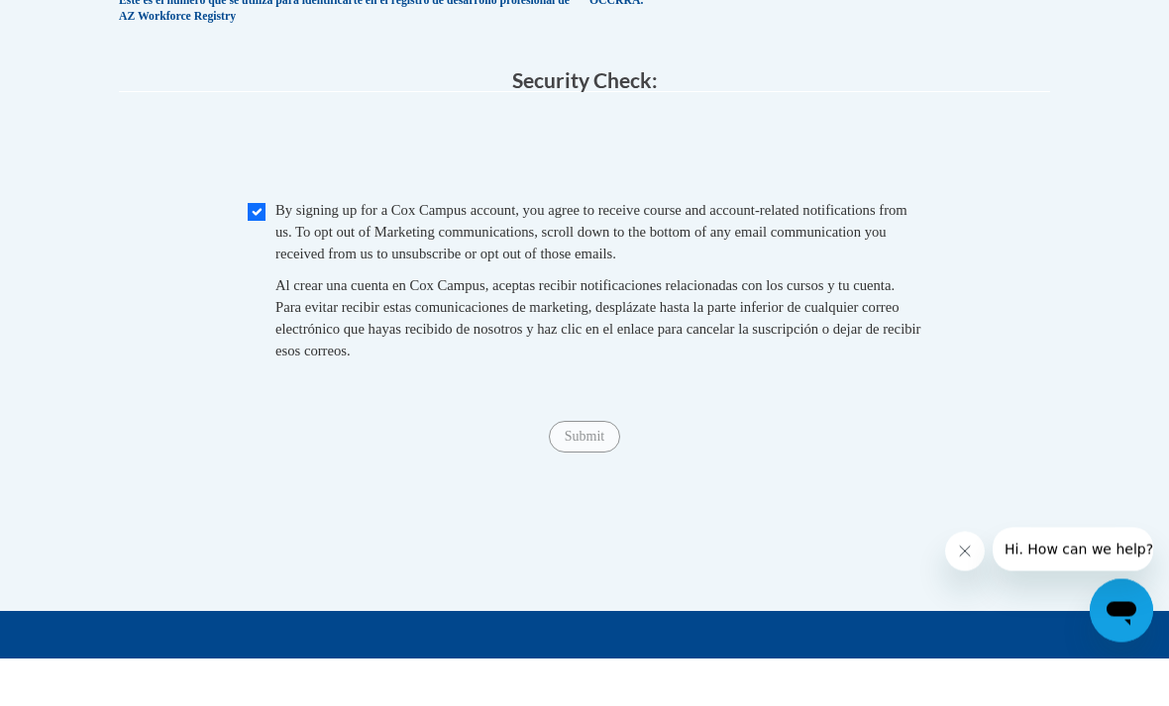
type input "66212"
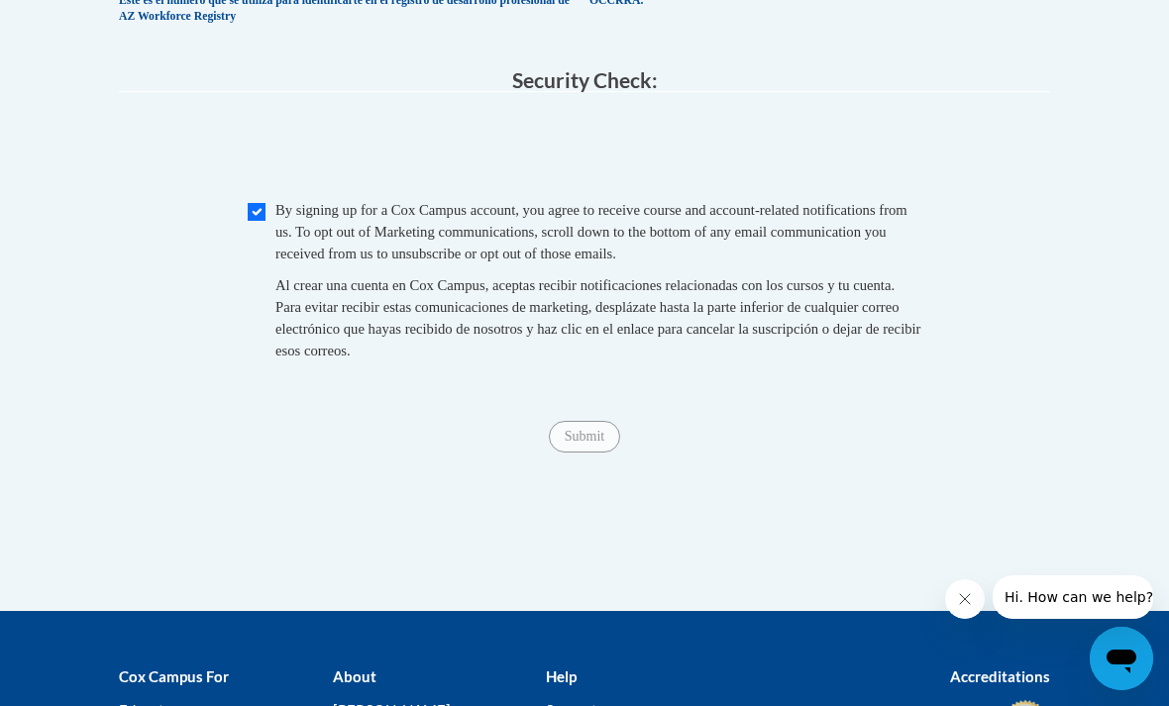
click at [588, 427] on span "Submit" at bounding box center [584, 435] width 71 height 16
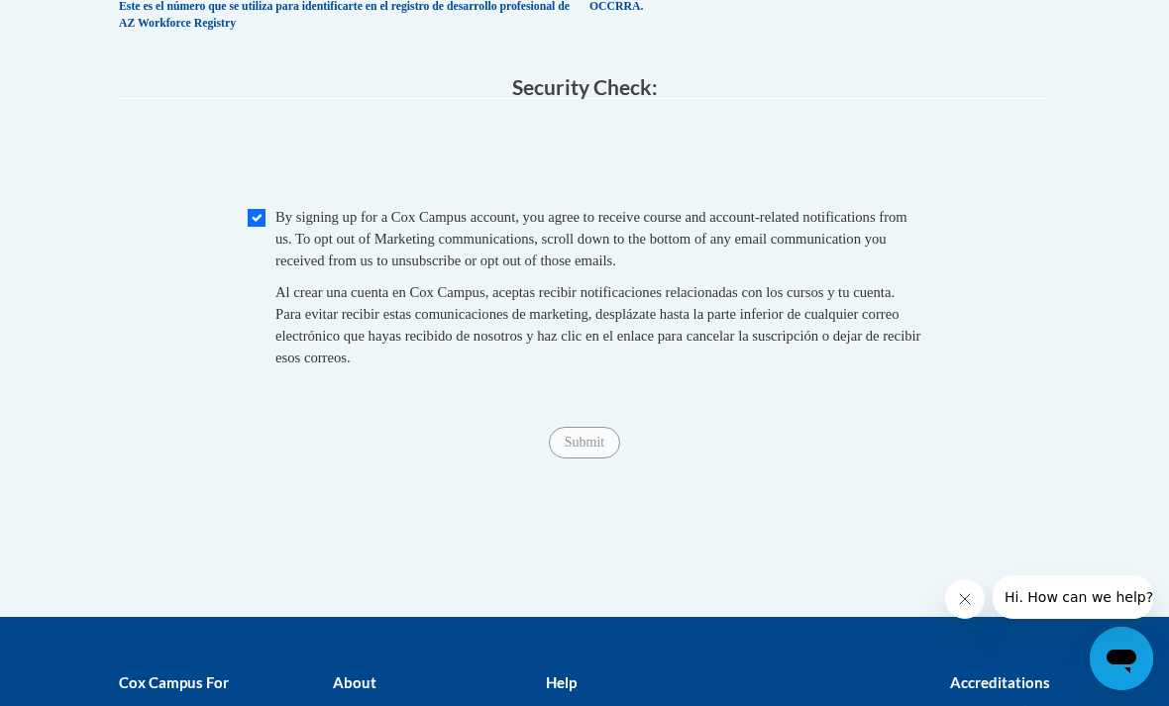
scroll to position [1965, 0]
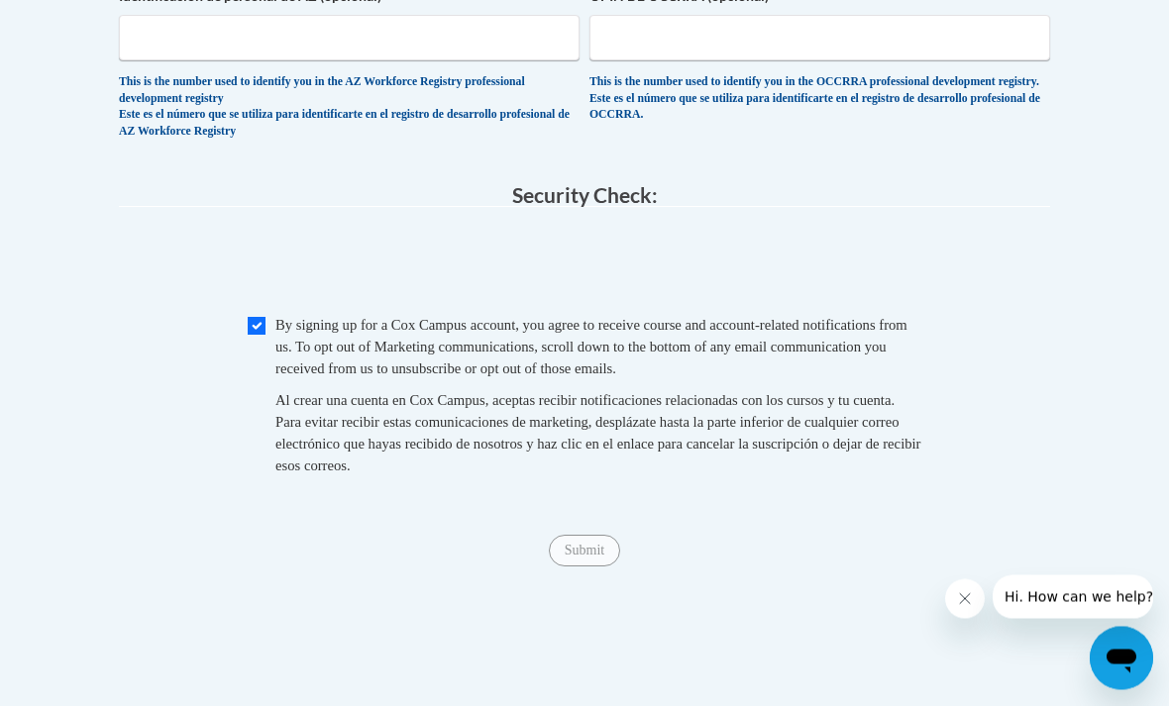
click at [586, 542] on span "Submit" at bounding box center [584, 550] width 71 height 16
click at [929, 185] on fieldset "Security Check: Enter the security code + = TextBox Checkbox" at bounding box center [584, 353] width 931 height 337
click at [586, 535] on input "Submit" at bounding box center [584, 551] width 71 height 32
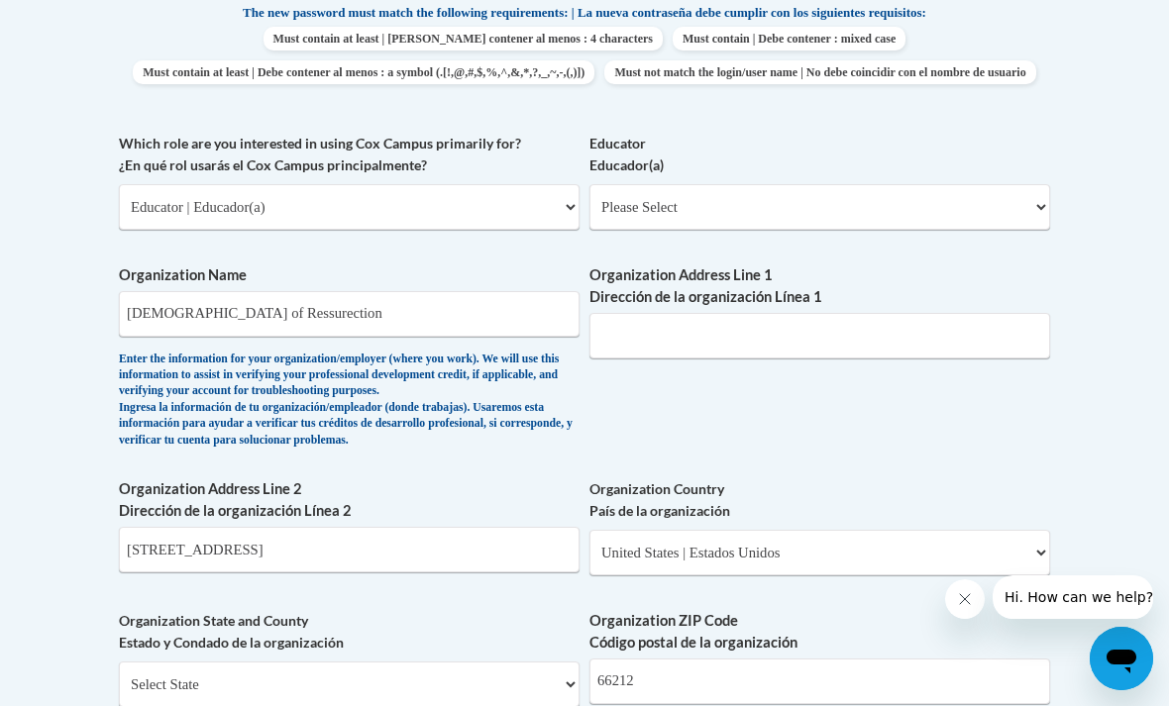
click at [966, 264] on label "Organization Address Line 1 Dirección de la organización Línea 1" at bounding box center [819, 286] width 461 height 44
click at [966, 313] on input "Organization Address Line 1 Dirección de la organización Línea 1" at bounding box center [819, 336] width 461 height 46
click at [143, 531] on input "8412W 95th St, Overland Park, KS" at bounding box center [349, 550] width 461 height 46
click at [141, 527] on input "8412W 95th St, Overland Park, KS" at bounding box center [349, 550] width 461 height 46
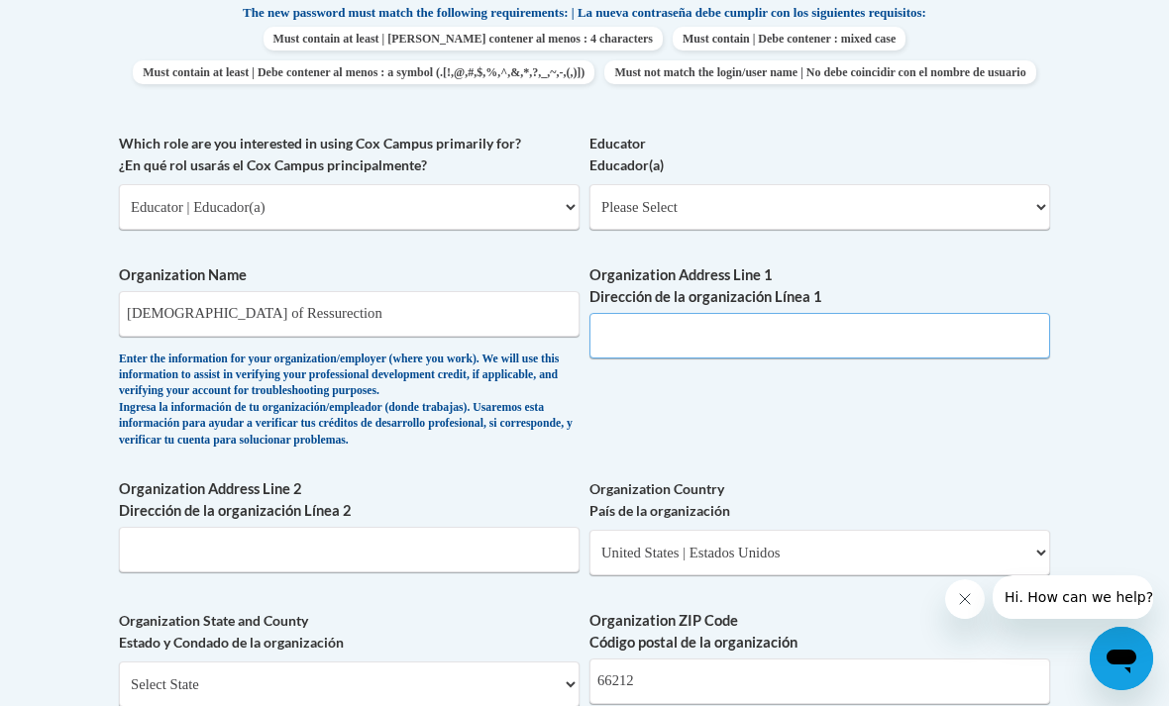
click at [906, 326] on input "Organization Address Line 1 Dirección de la organización Línea 1" at bounding box center [819, 336] width 461 height 46
click at [917, 322] on input "Organization Address Line 1 Dirección de la organización Línea 1" at bounding box center [819, 336] width 461 height 46
paste input "8412W 95th St, Overland Park, KS"
click at [645, 321] on input "8412W 95th St, Overland Park, KS" at bounding box center [819, 336] width 461 height 46
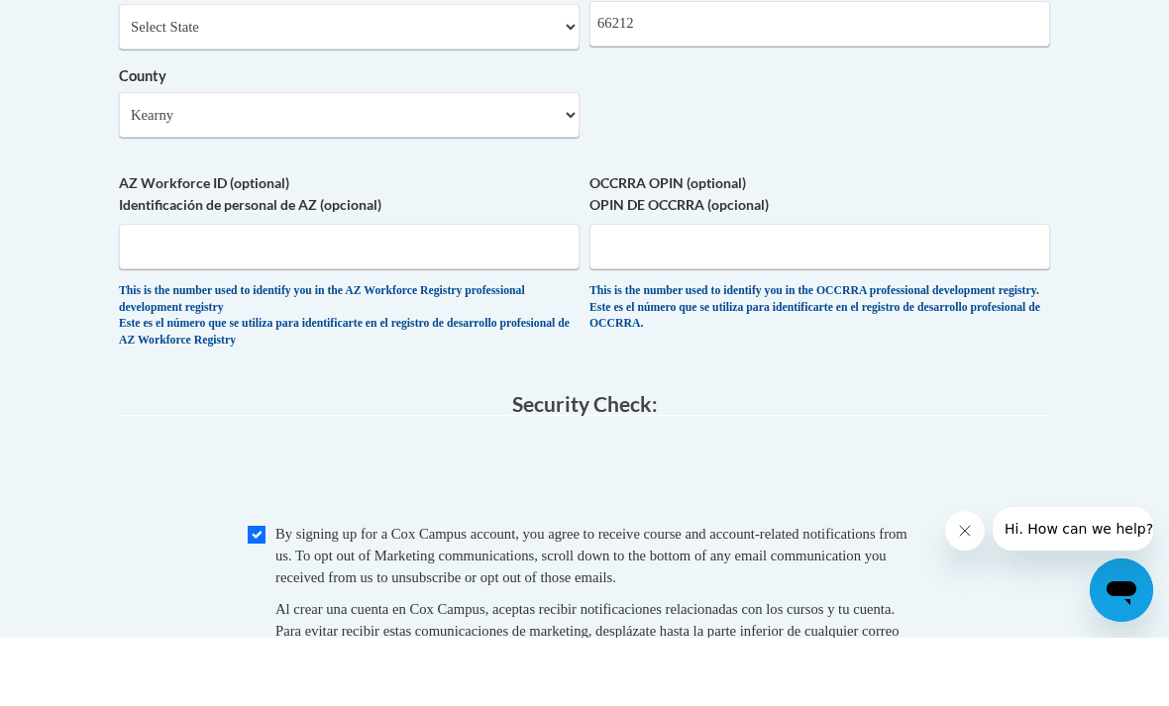
scroll to position [1818, 0]
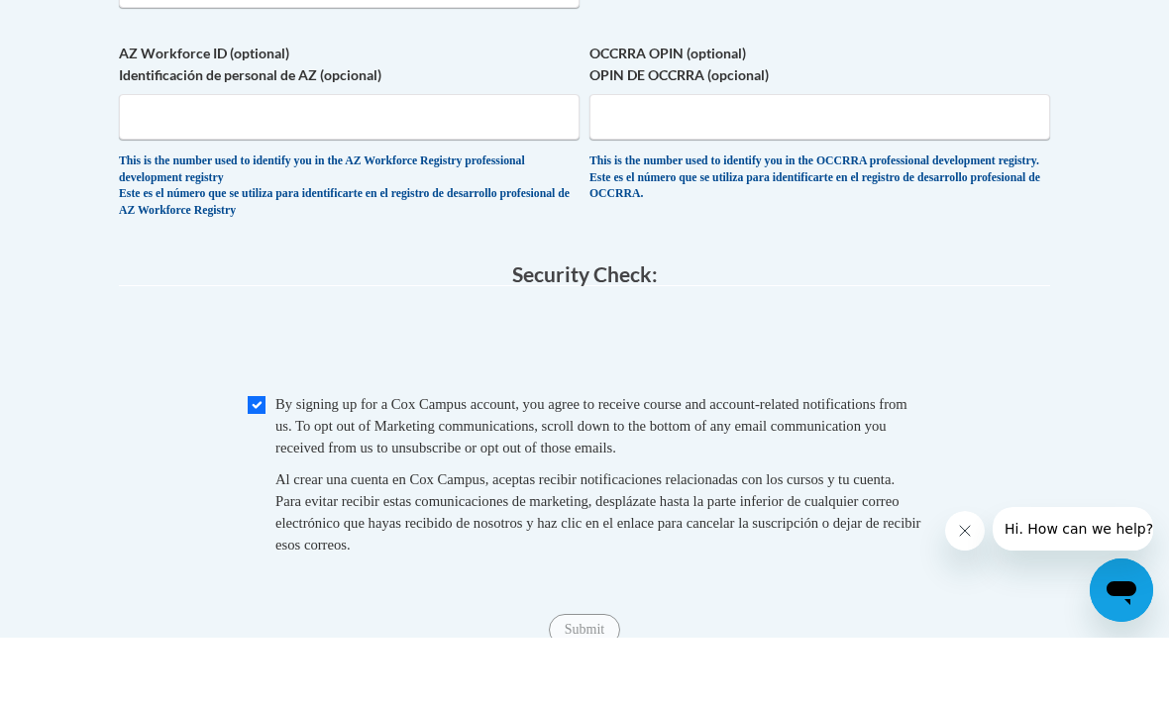
type input "8412 W 95th St, Overland Park, KS"
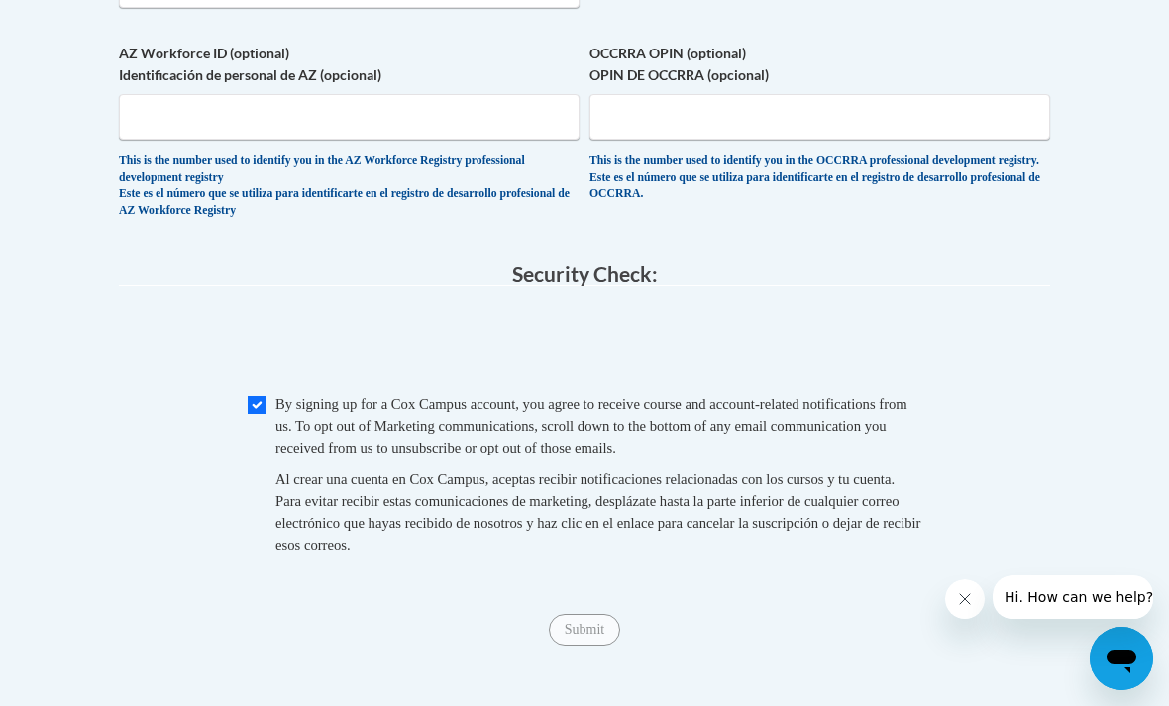
click at [682, 503] on div "Al crear una cuenta en Cox Campus, aceptas recibir notificaciones relacionadas …" at bounding box center [598, 511] width 646 height 87
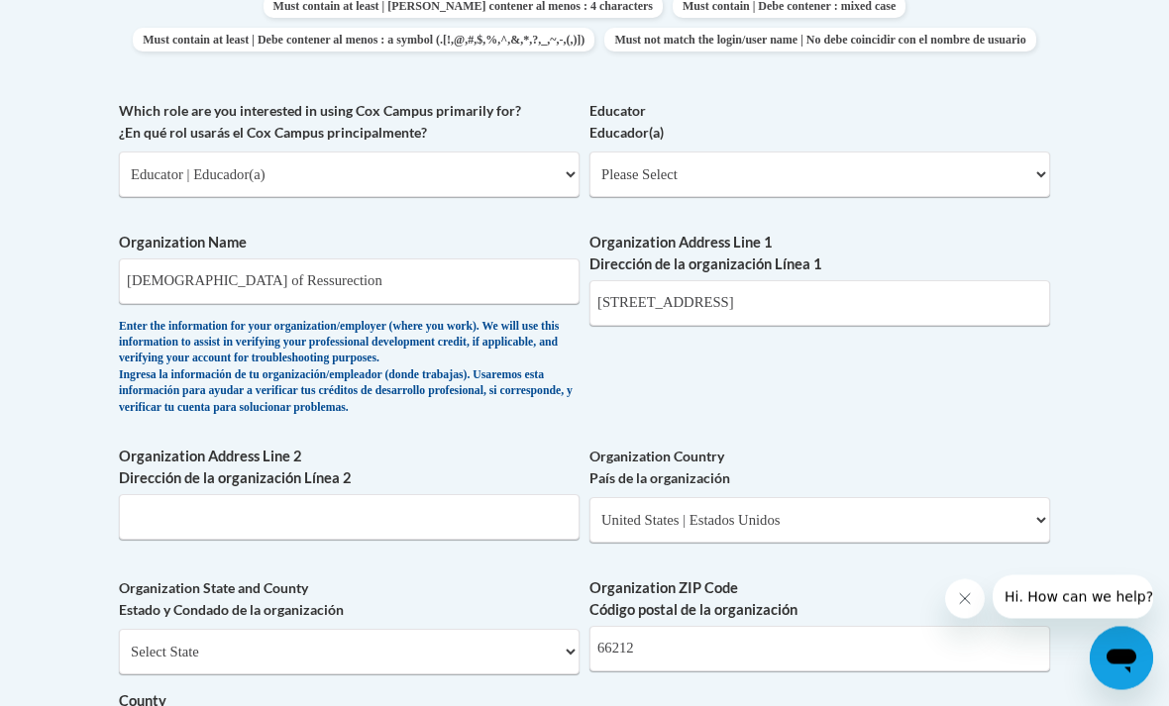
scroll to position [1127, 0]
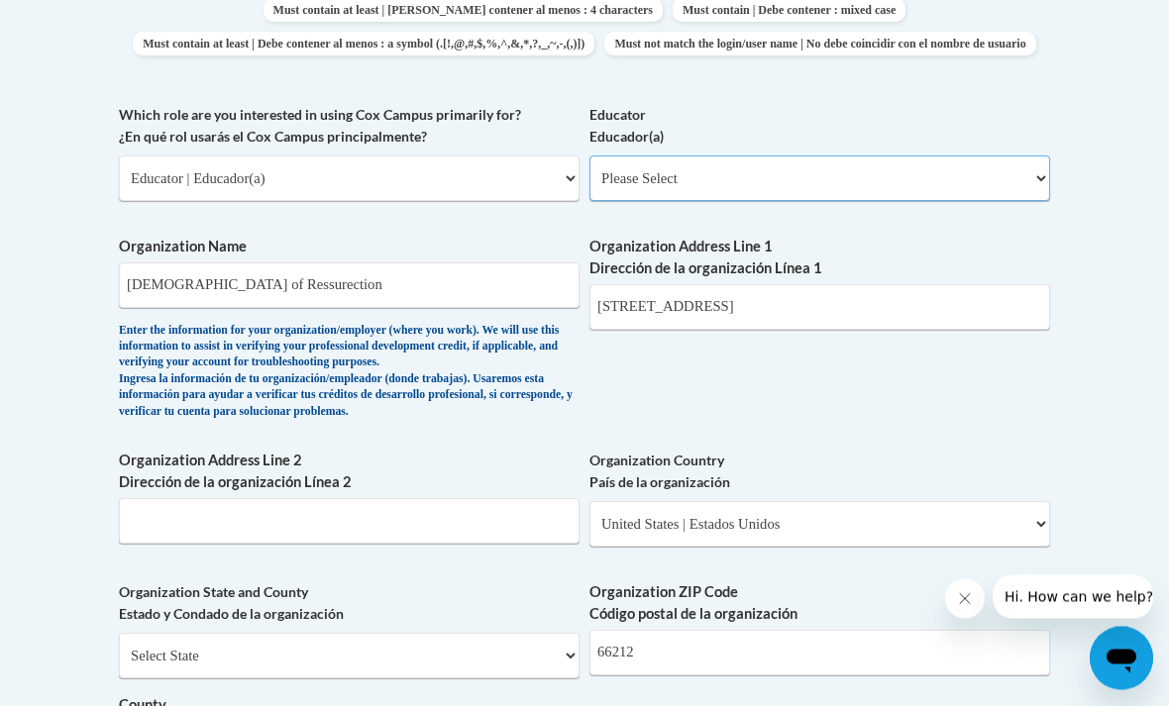
click at [978, 177] on select "Please Select Early Learning/Daycare Teacher/Family Home Care Provider | Maestr…" at bounding box center [819, 179] width 461 height 46
select select "5e2af403-4f2c-4e49-a02f-103e55d7b75b"
select select "null"
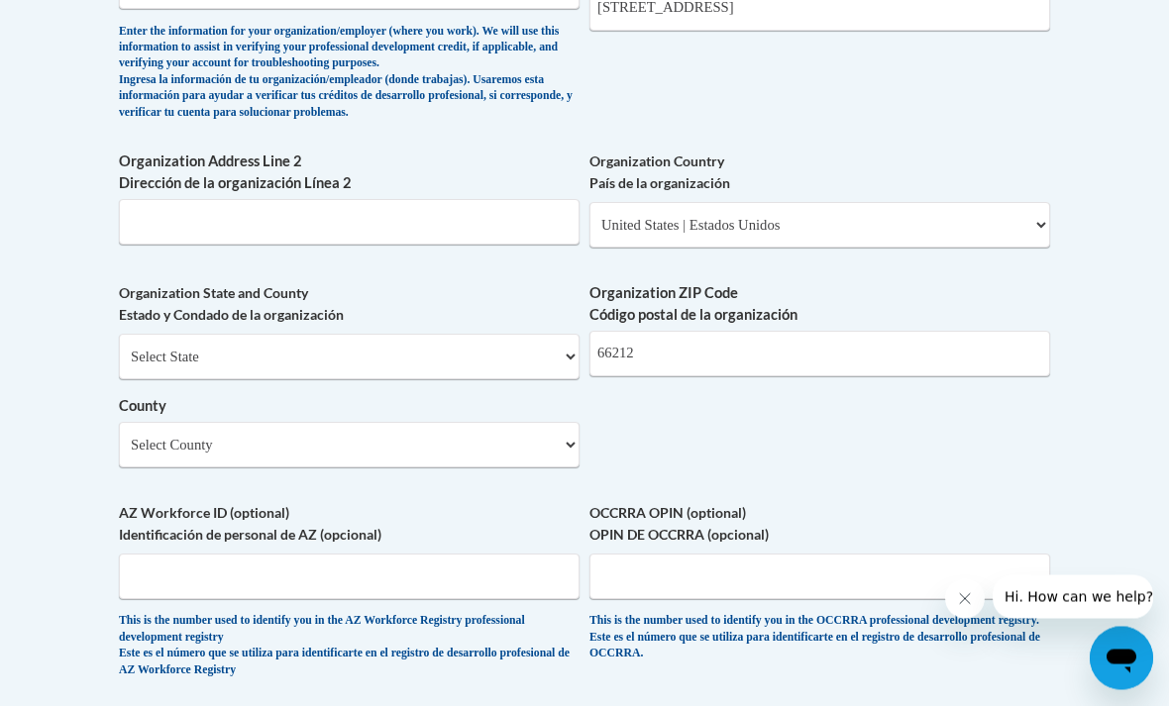
scroll to position [1427, 0]
click at [519, 421] on select "Select County Allen Anderson Atchison Barber Barton Bourbon Brown Butler Chase …" at bounding box center [349, 444] width 461 height 46
click at [513, 342] on select "Select State Alabama Alaska Arizona Arkansas California Colorado Connecticut De…" at bounding box center [349, 356] width 461 height 46
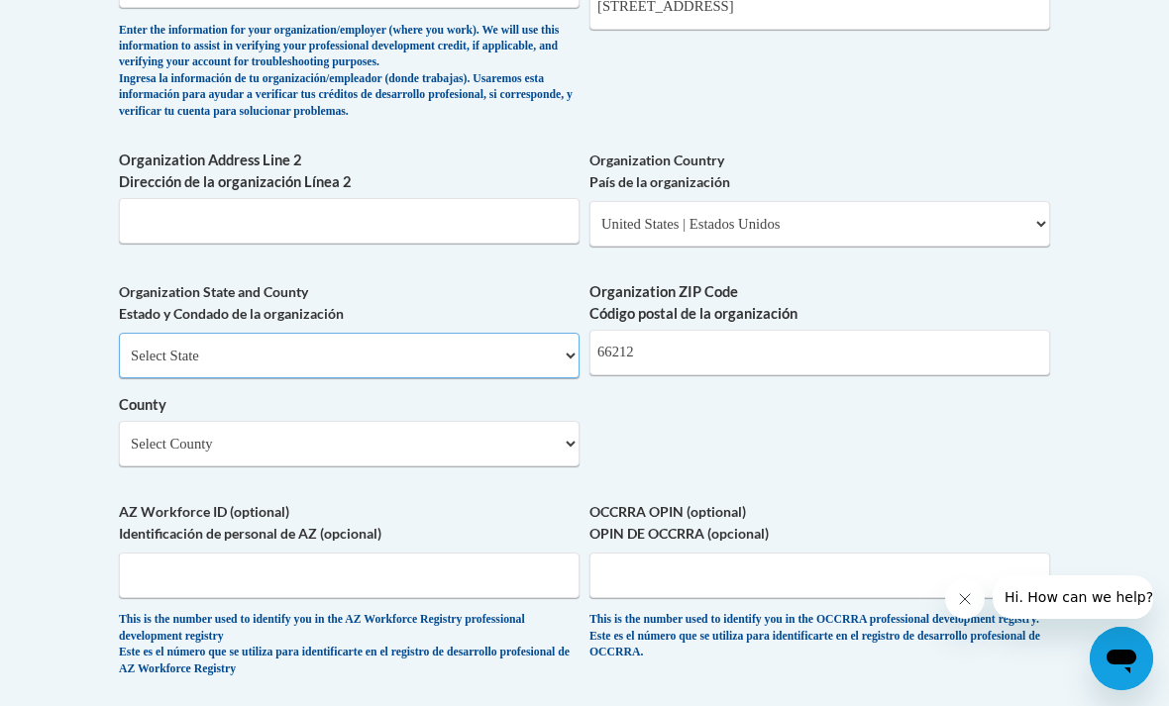
select select "Kansas"
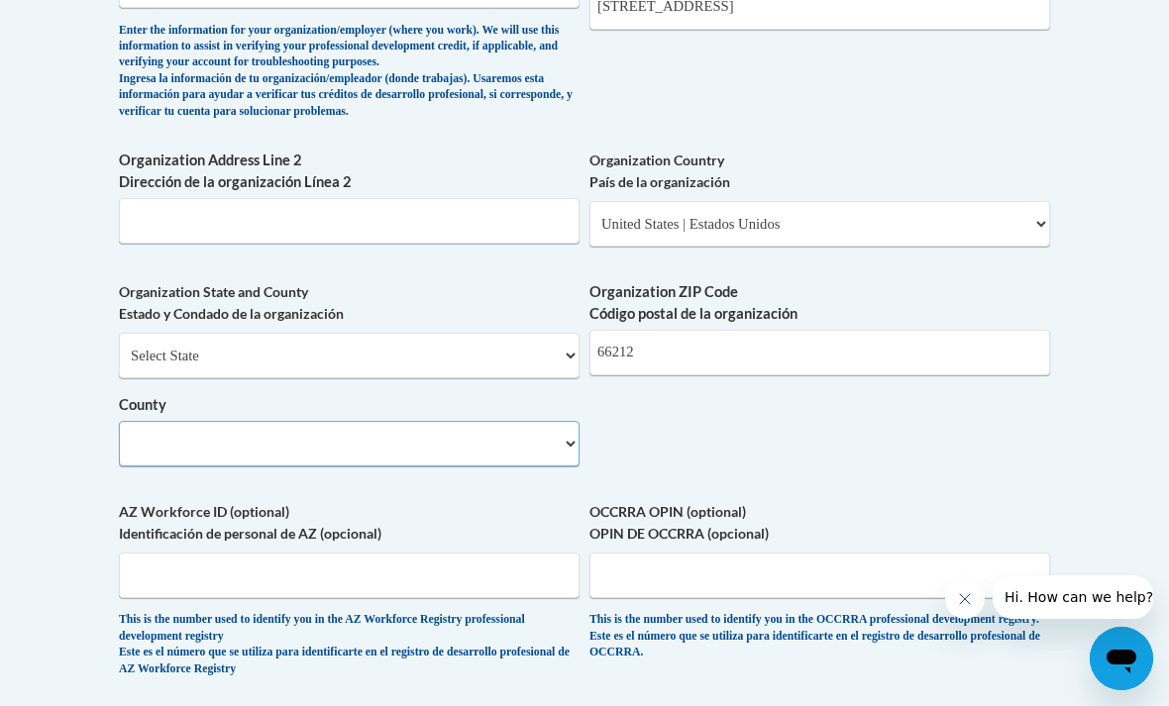
click at [486, 421] on select "County" at bounding box center [349, 444] width 461 height 46
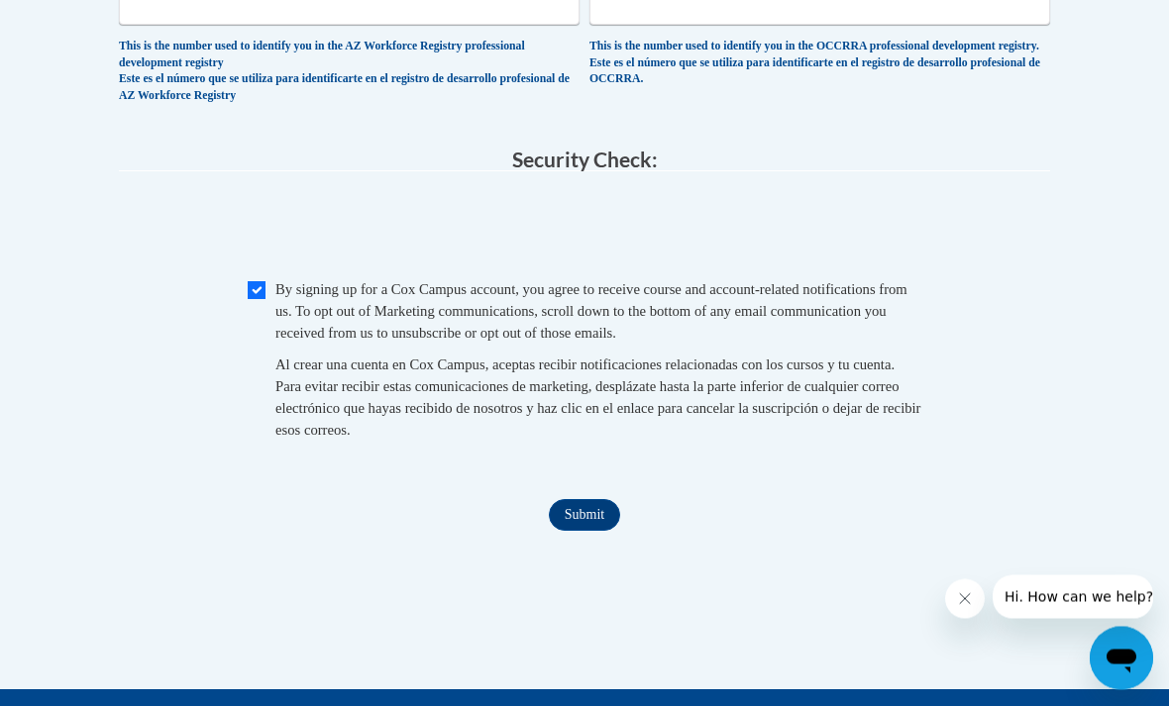
scroll to position [2039, 0]
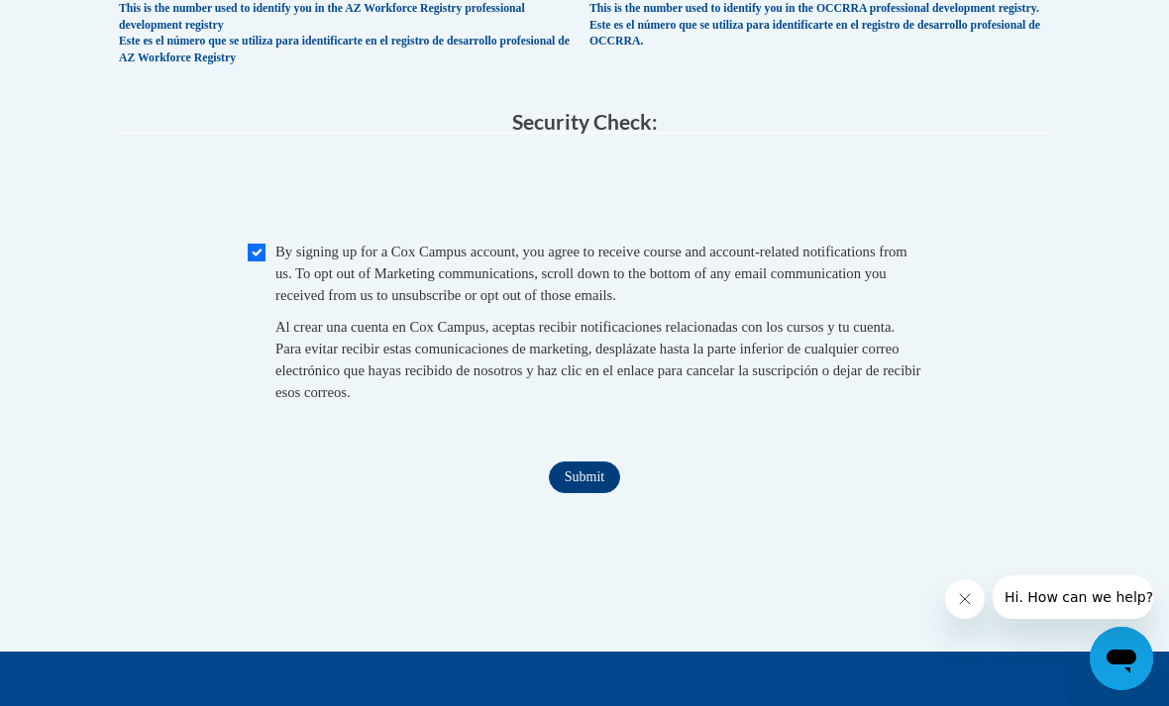
click at [586, 462] on input "Submit" at bounding box center [584, 478] width 71 height 32
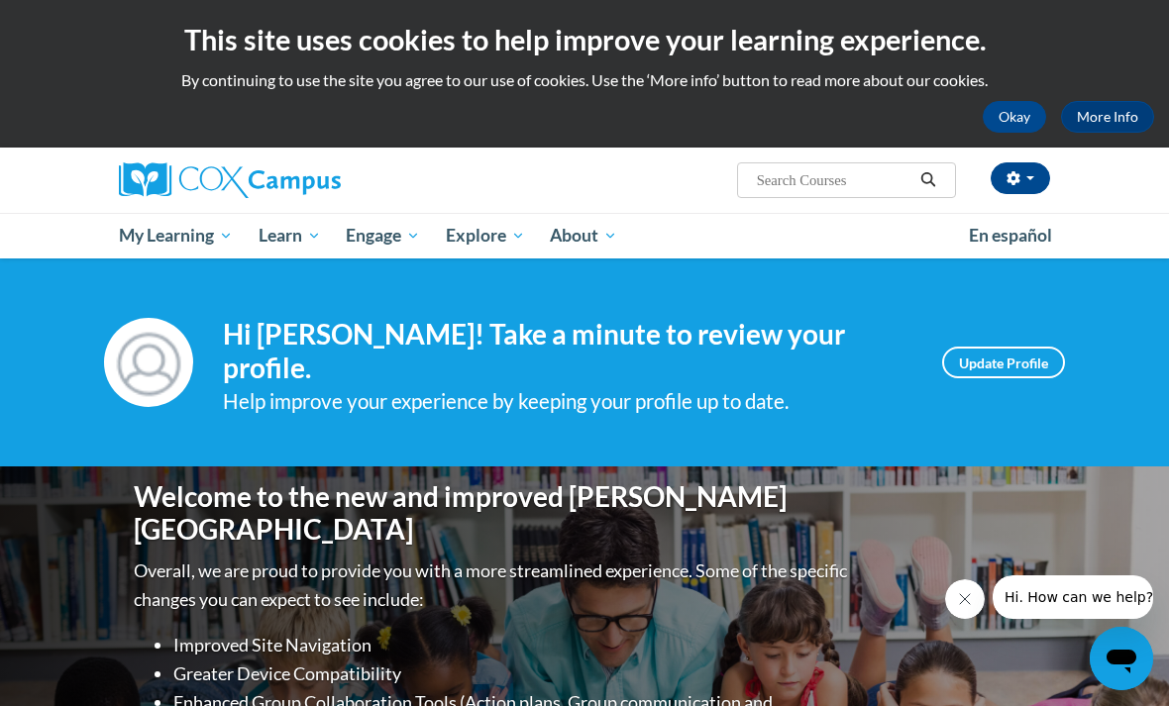
click at [0, 0] on span "Early Care and Learning" at bounding box center [0, 0] width 0 height 0
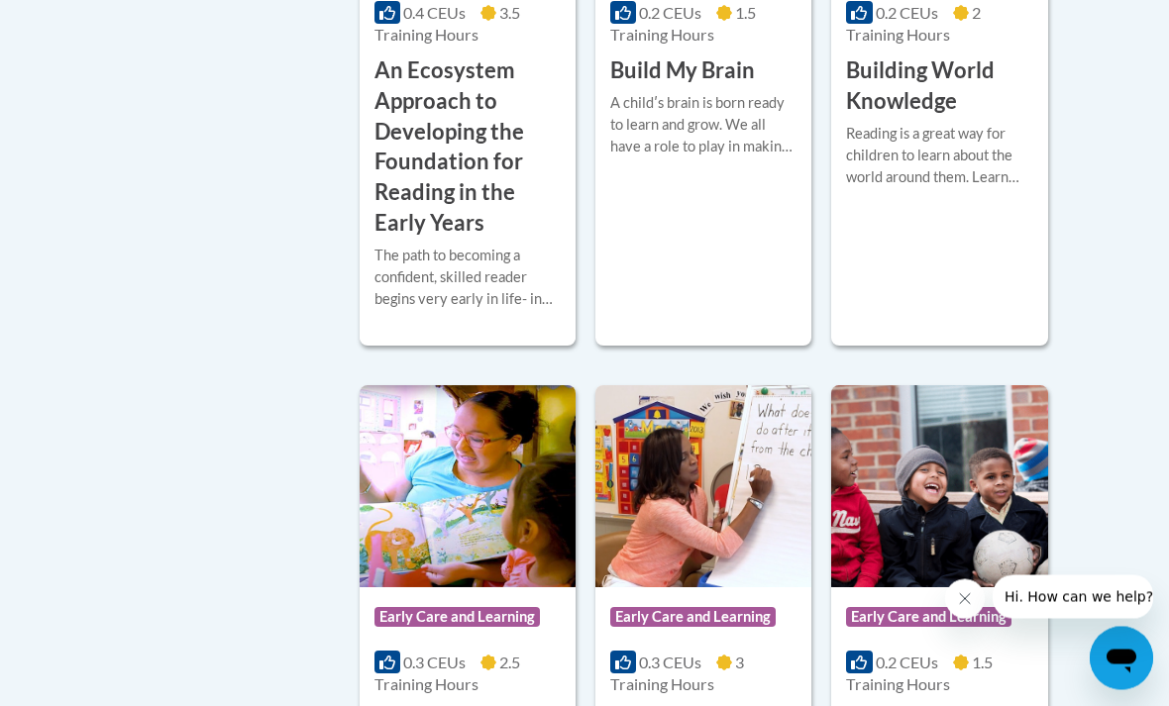
scroll to position [986, 0]
click at [752, 86] on h3 "Build My Brain" at bounding box center [682, 70] width 145 height 31
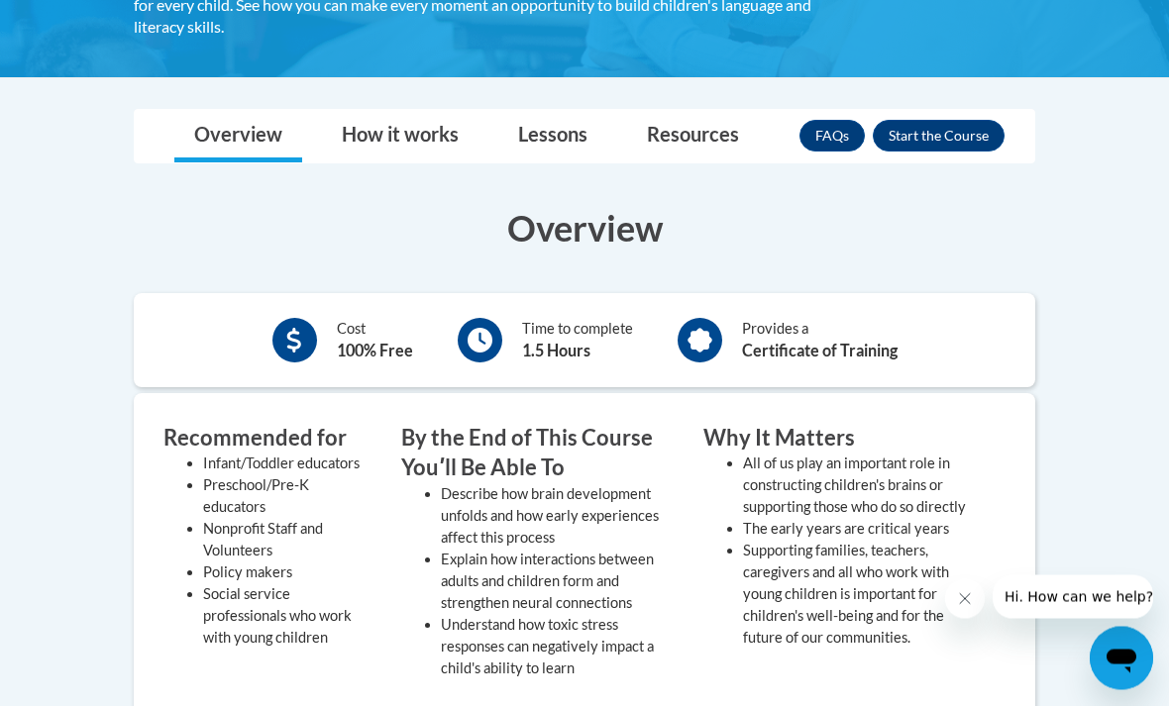
scroll to position [442, 0]
click at [961, 136] on button "Enroll" at bounding box center [939, 136] width 132 height 32
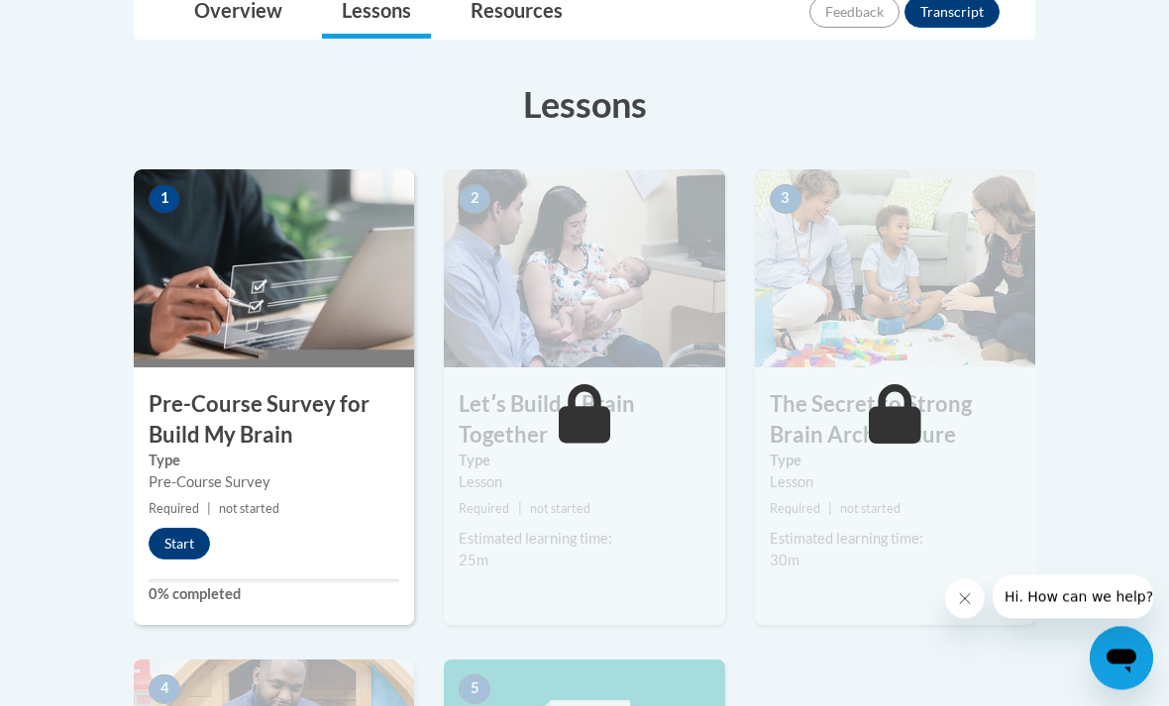
scroll to position [497, 0]
click at [177, 554] on button "Start" at bounding box center [179, 543] width 61 height 32
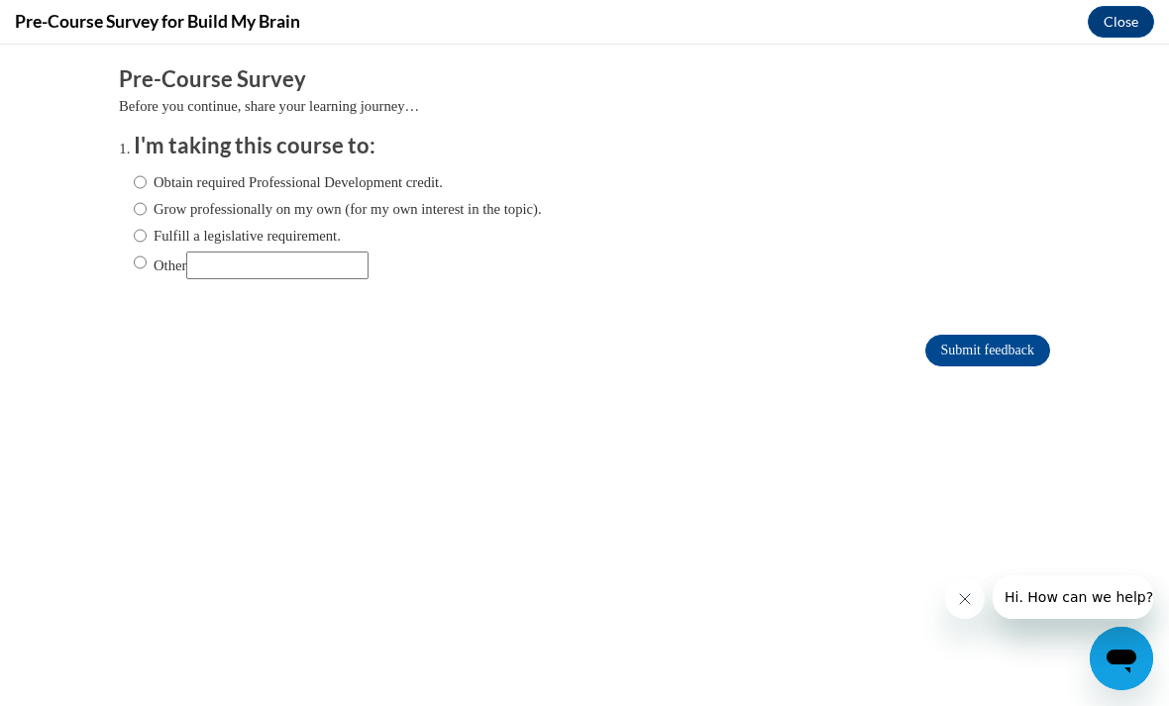
scroll to position [0, 0]
click at [147, 183] on input "Obtain required Professional Development credit." at bounding box center [140, 182] width 13 height 22
radio input "true"
click at [1026, 352] on input "Submit feedback" at bounding box center [987, 351] width 125 height 32
click at [1018, 354] on input "Submit feedback" at bounding box center [987, 351] width 125 height 32
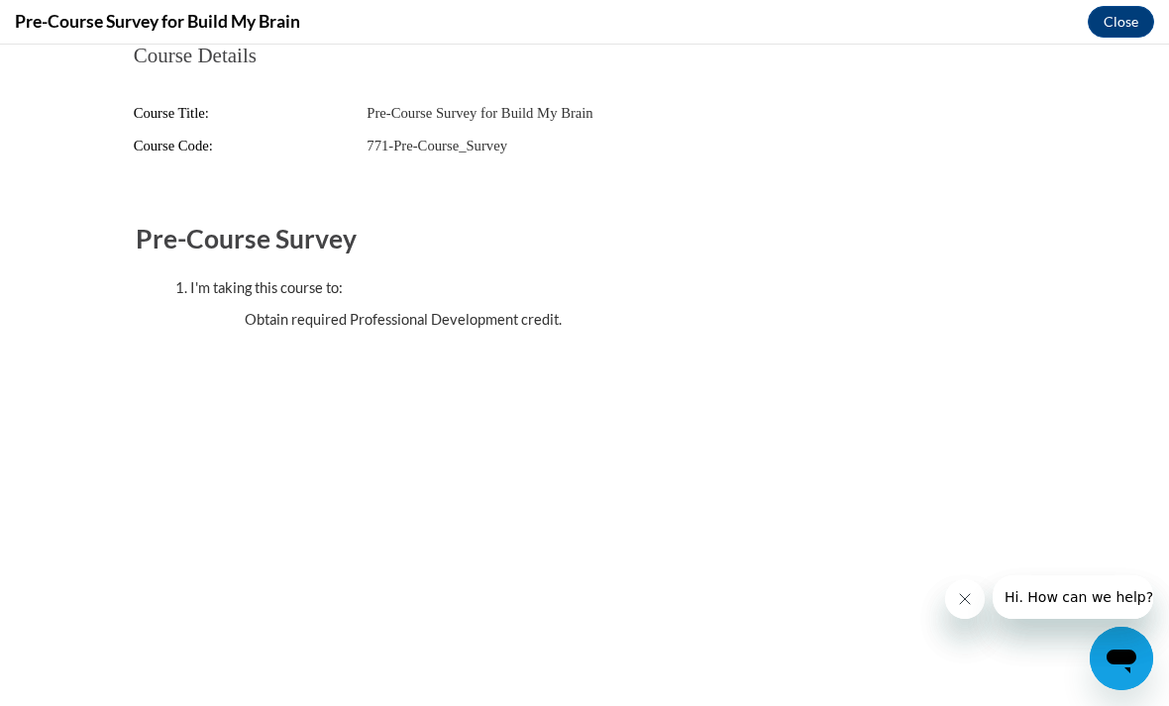
scroll to position [206, 0]
click at [1116, 21] on button "Close" at bounding box center [1120, 22] width 66 height 32
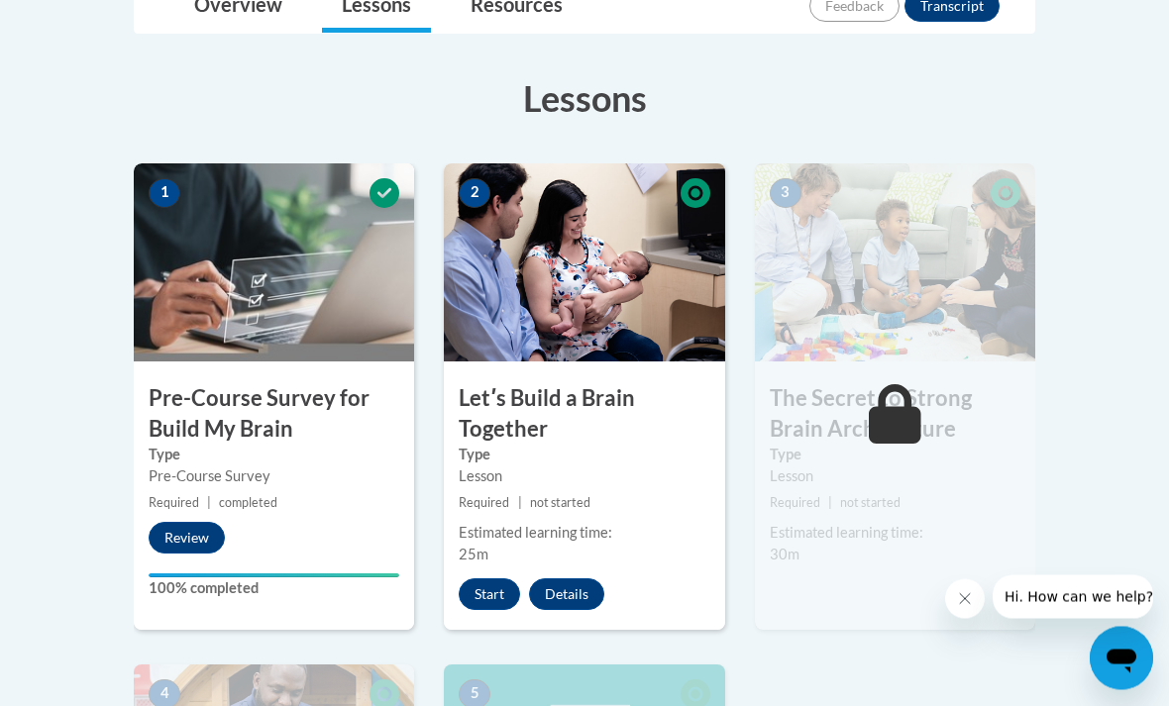
scroll to position [508, 0]
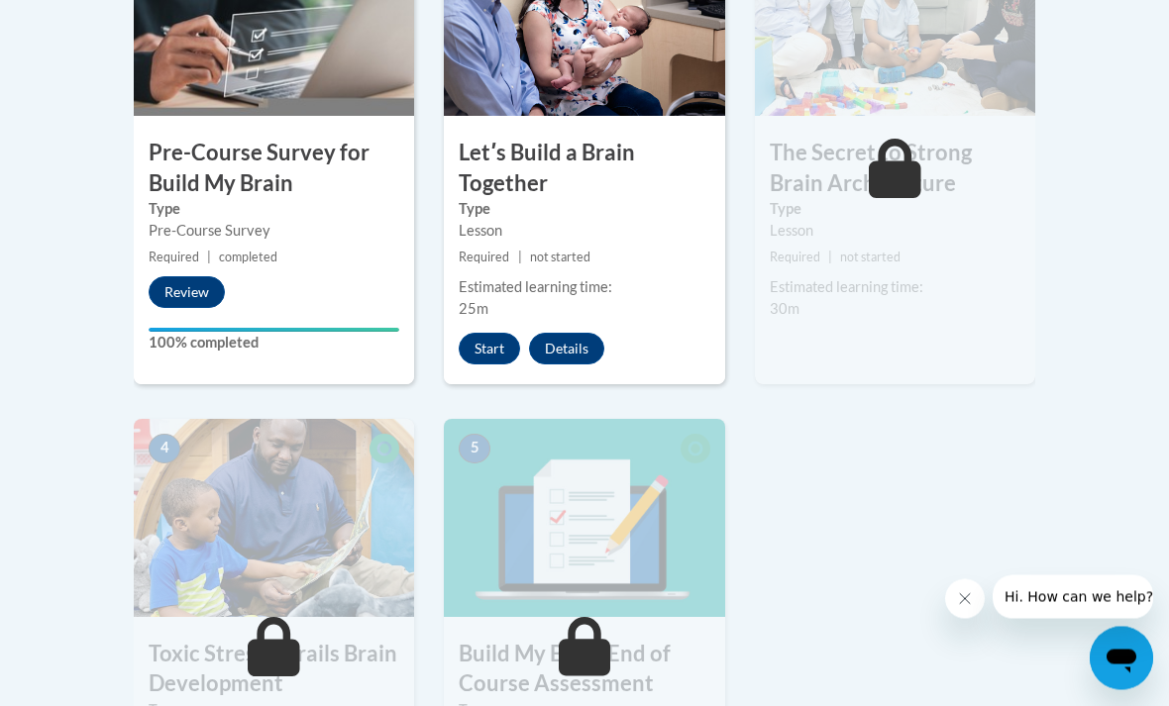
click at [496, 361] on button "Start" at bounding box center [489, 350] width 61 height 32
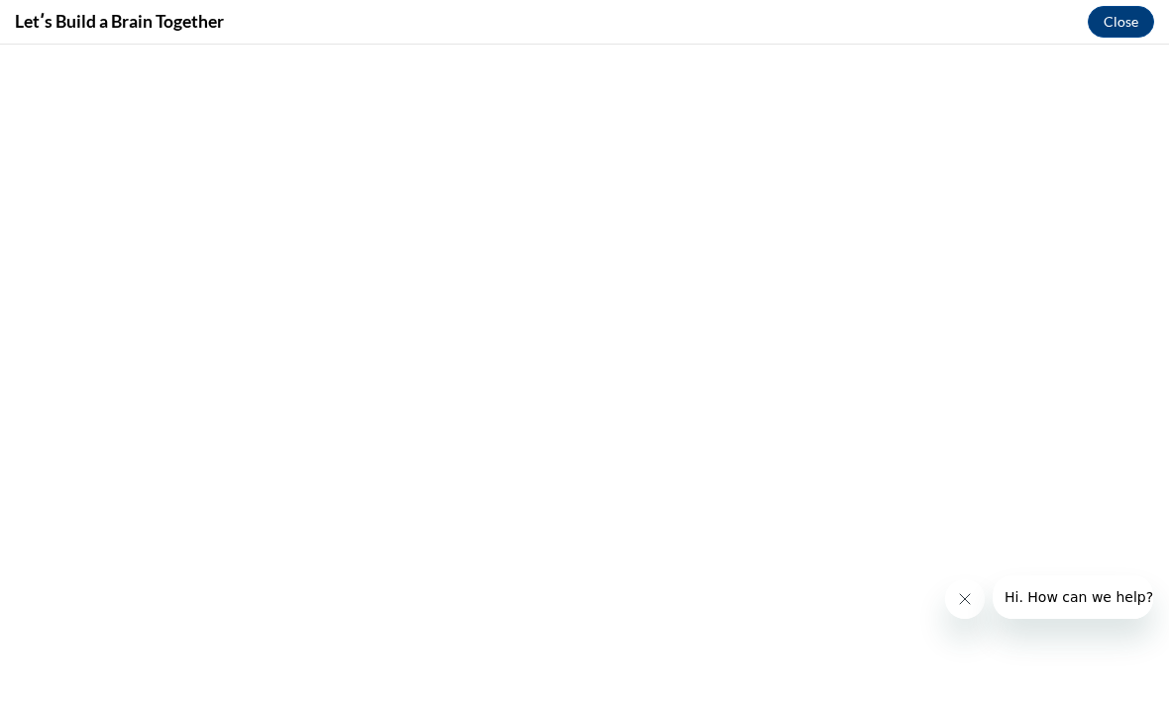
scroll to position [815, 0]
click at [971, 590] on button "Close message from company" at bounding box center [965, 599] width 40 height 40
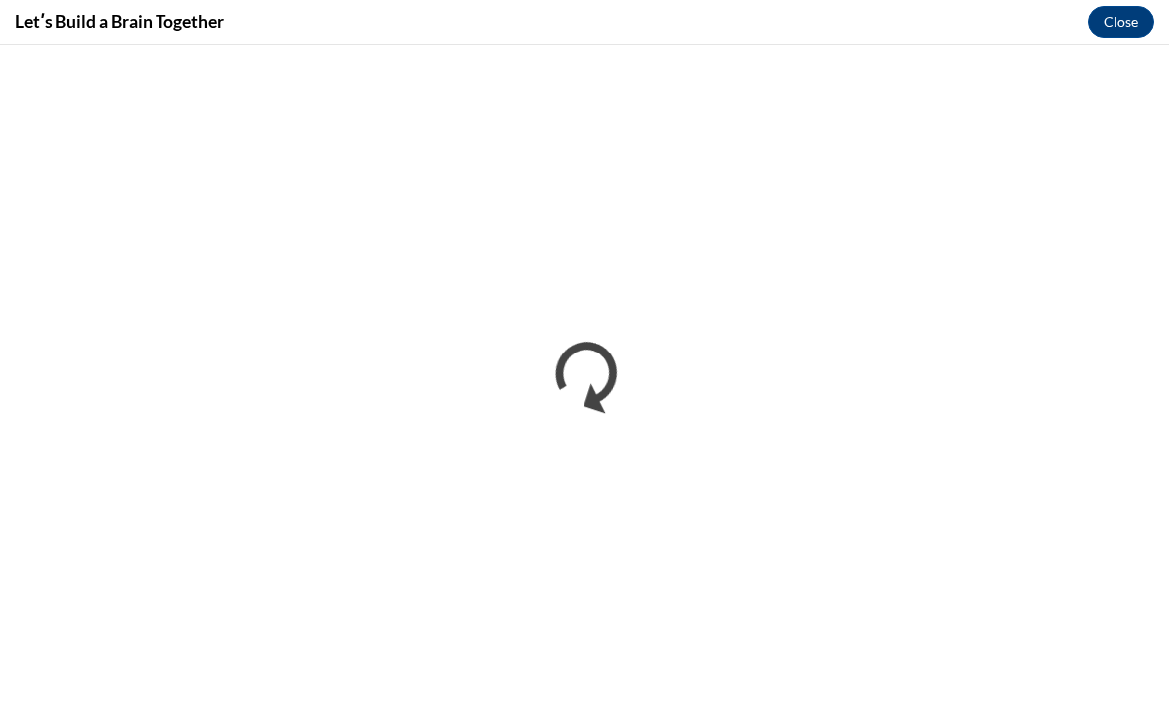
scroll to position [0, 0]
click at [762, 4] on div "Letʹs Build a Brain Together Close" at bounding box center [584, 22] width 1169 height 45
click at [1121, 26] on button "Close" at bounding box center [1120, 22] width 66 height 32
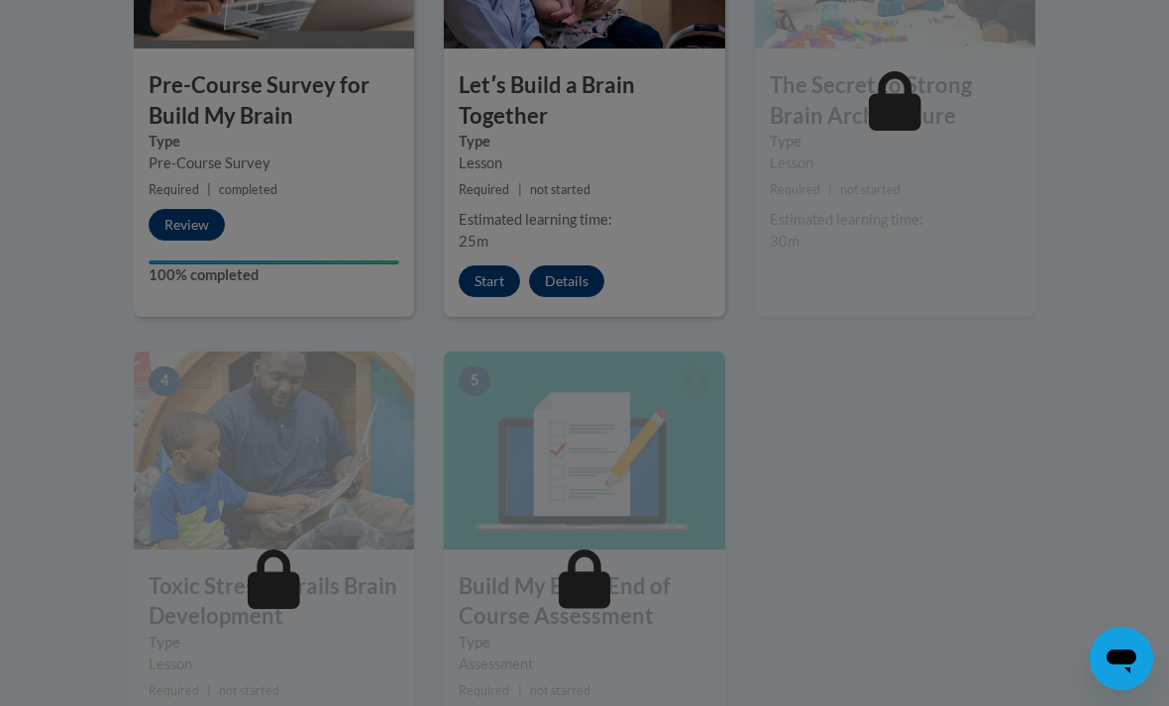
click at [483, 290] on div at bounding box center [584, 353] width 1169 height 706
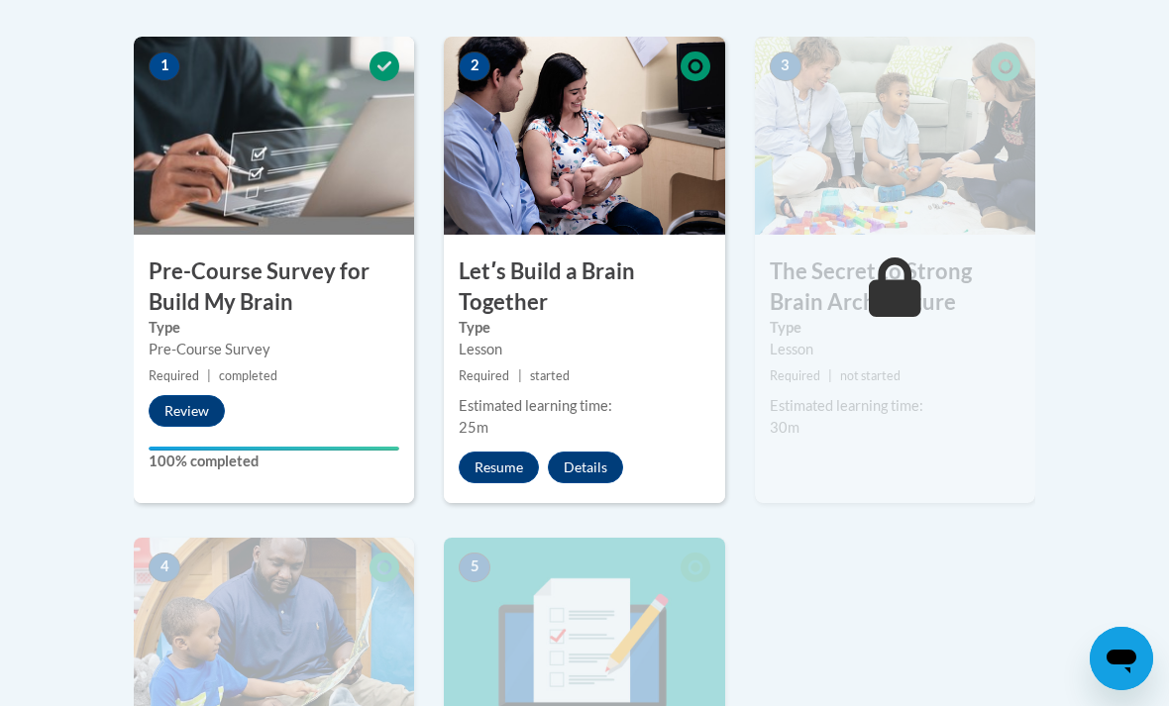
scroll to position [694, 0]
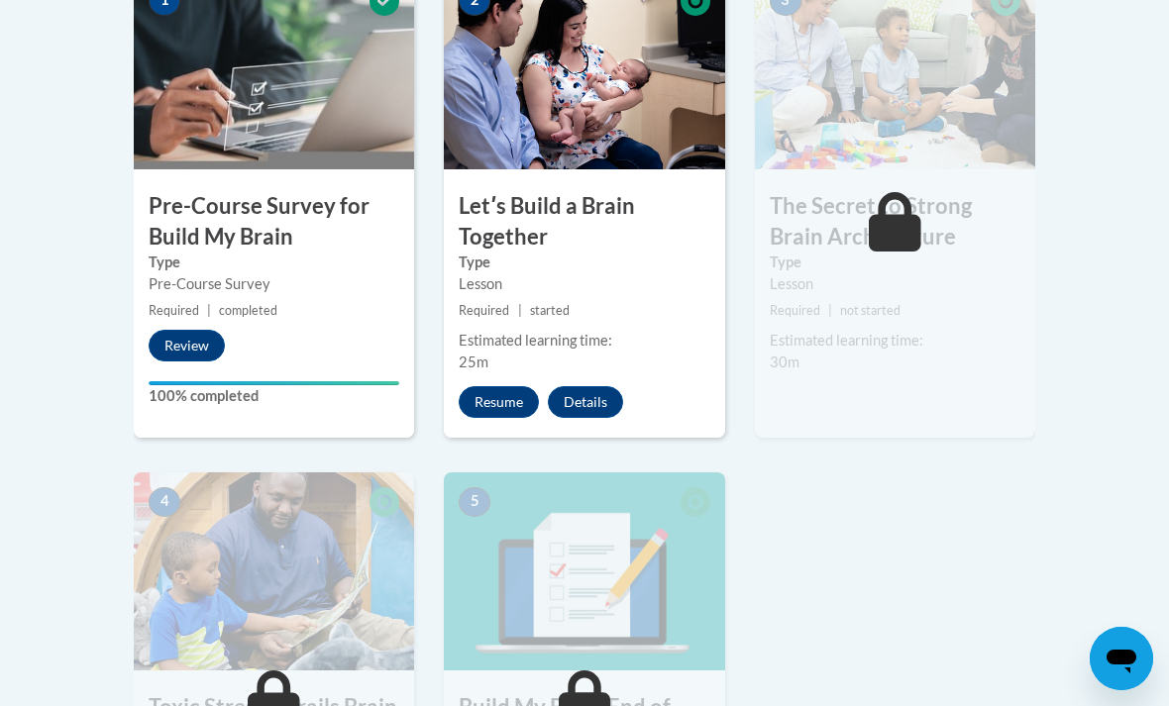
click at [517, 396] on button "Resume" at bounding box center [499, 402] width 80 height 32
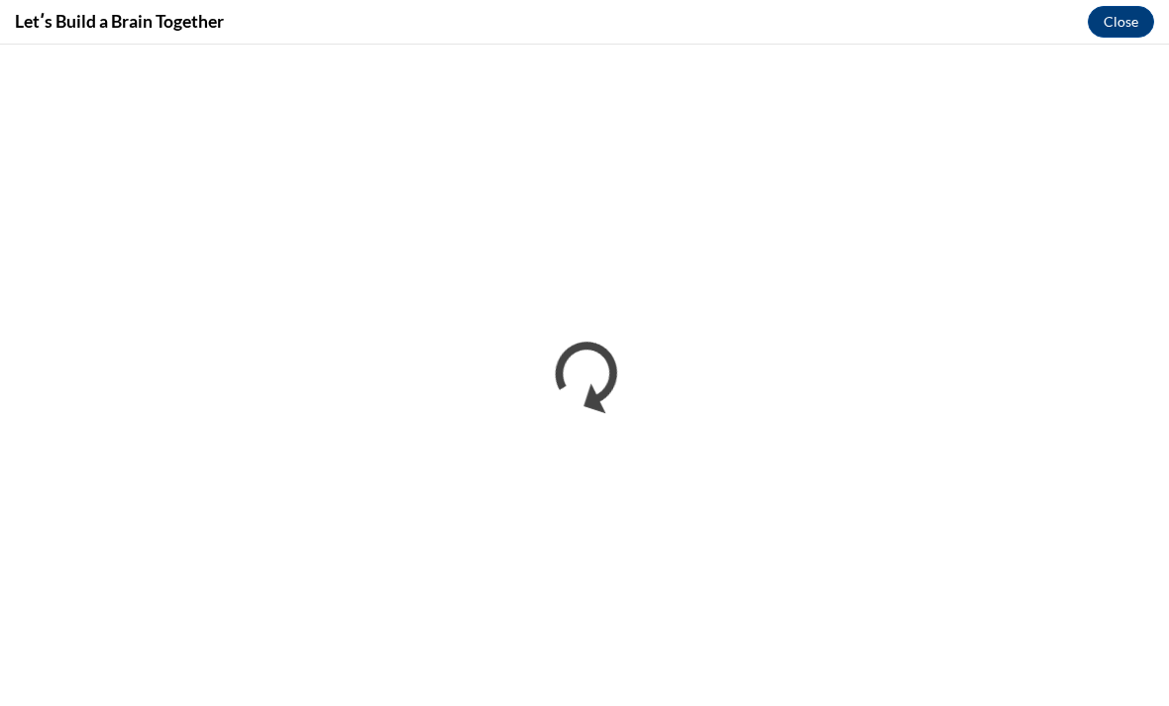
scroll to position [324, 0]
